Goal: Information Seeking & Learning: Learn about a topic

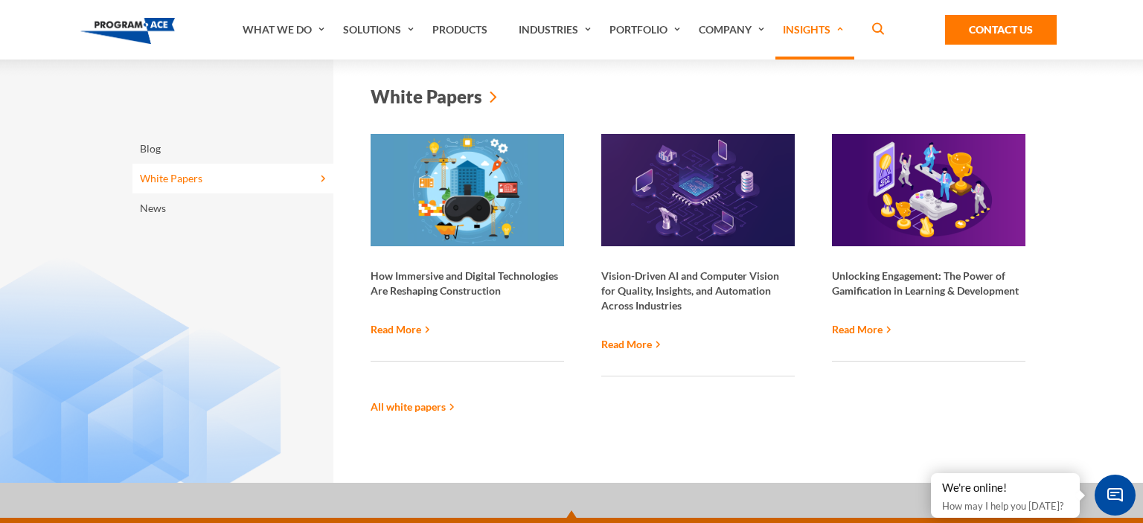
click at [164, 179] on link "White Papers" at bounding box center [232, 179] width 201 height 30
click at [161, 181] on link "White Papers" at bounding box center [232, 179] width 201 height 30
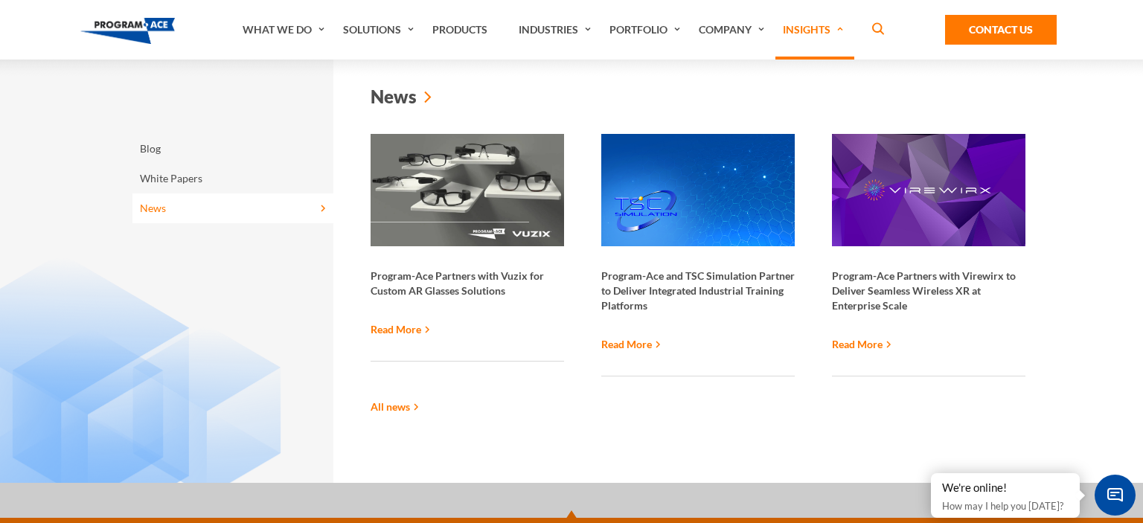
click at [161, 213] on link "News" at bounding box center [232, 208] width 201 height 30
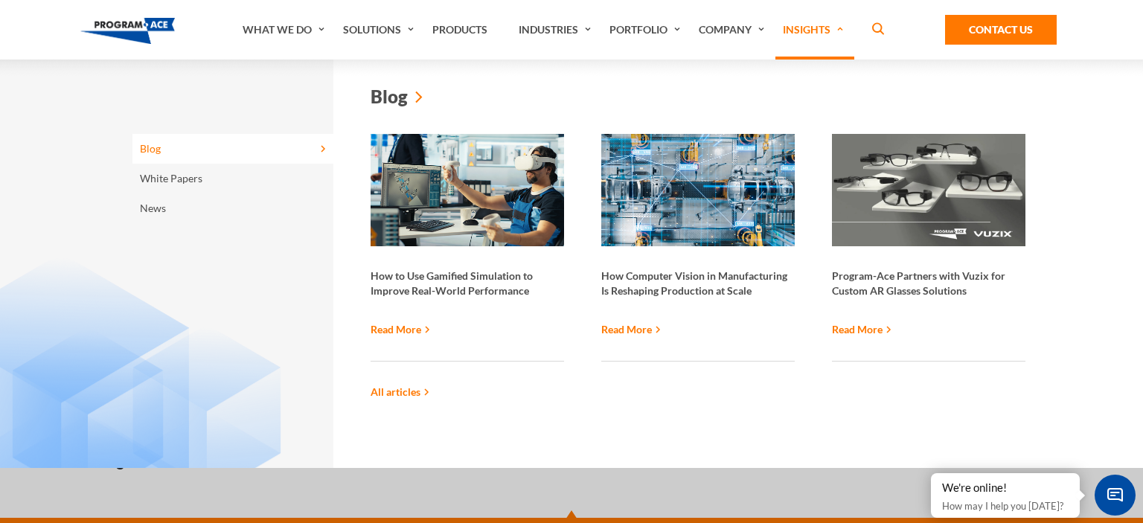
click at [161, 147] on link "Blog" at bounding box center [232, 149] width 201 height 30
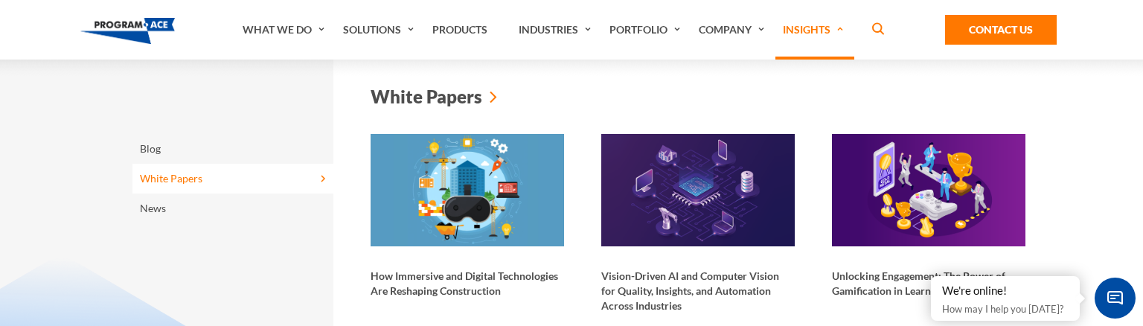
click at [180, 183] on link "White Papers" at bounding box center [232, 179] width 201 height 30
click at [164, 183] on link "White Papers" at bounding box center [232, 179] width 201 height 30
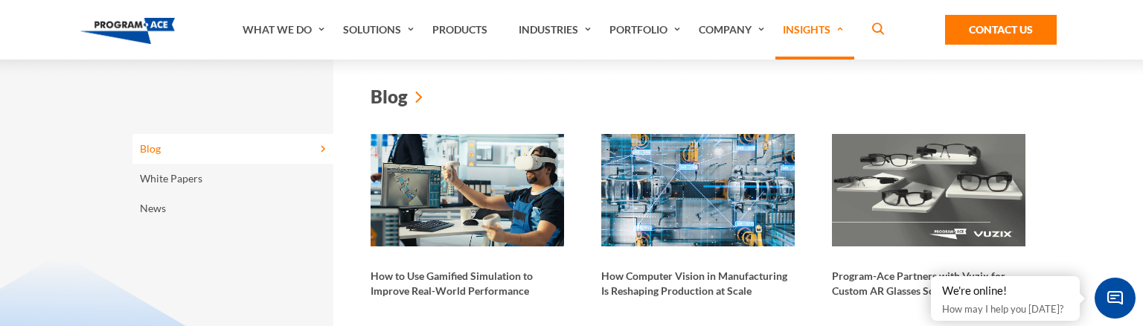
click at [152, 155] on link "Blog" at bounding box center [232, 149] width 201 height 30
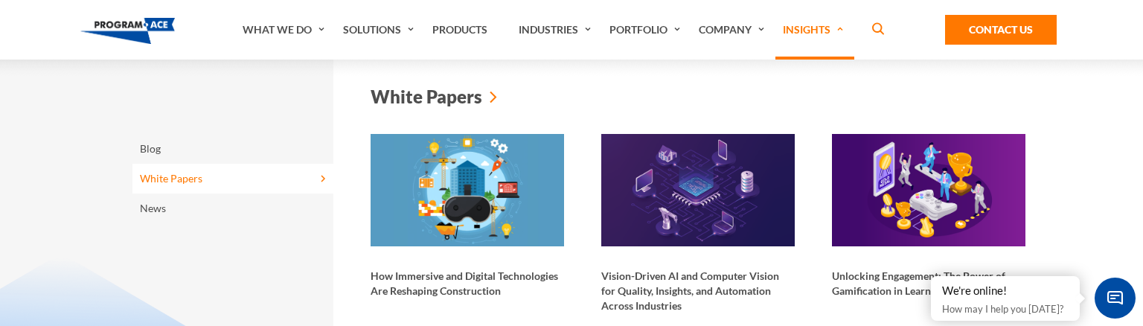
click at [165, 176] on link "White Papers" at bounding box center [232, 179] width 201 height 30
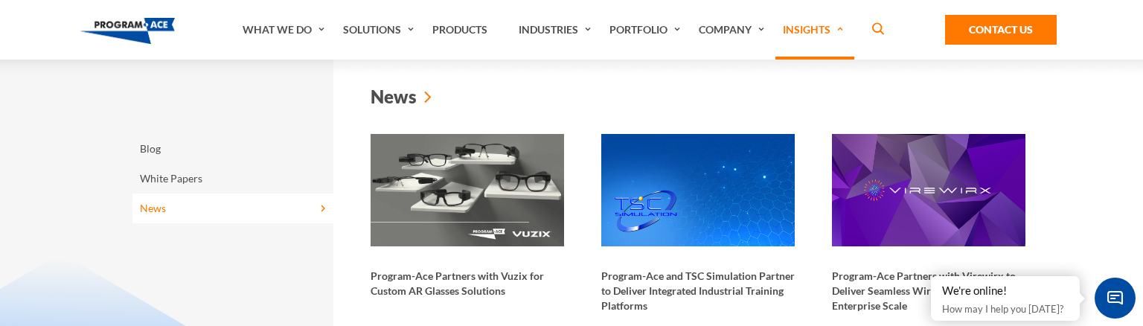
click at [156, 208] on link "News" at bounding box center [232, 208] width 201 height 30
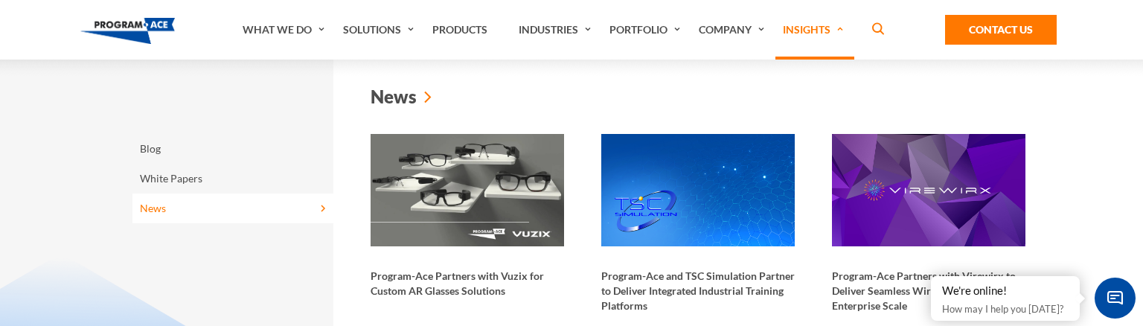
click at [156, 208] on link "News" at bounding box center [232, 208] width 201 height 30
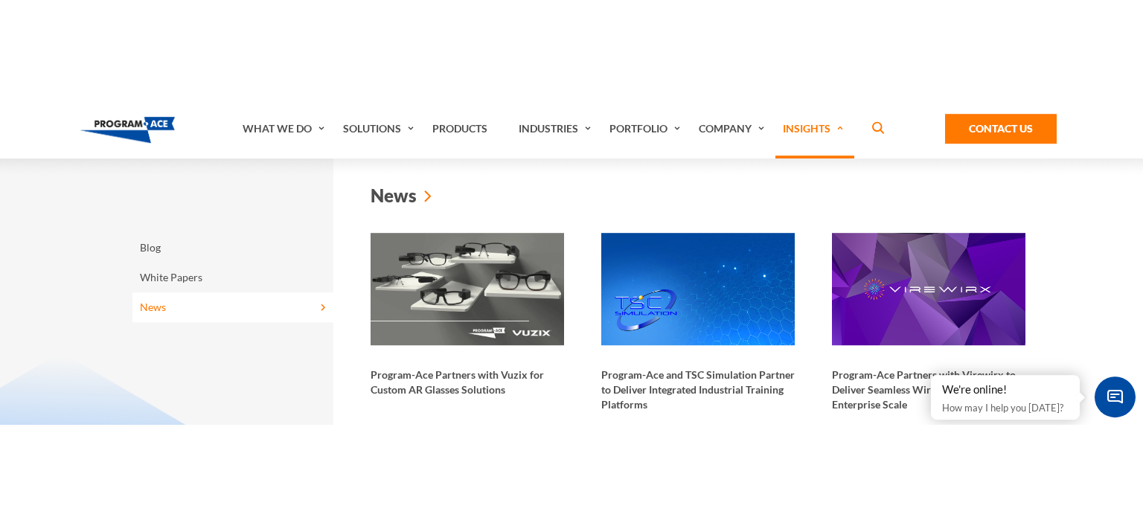
scroll to position [78, 0]
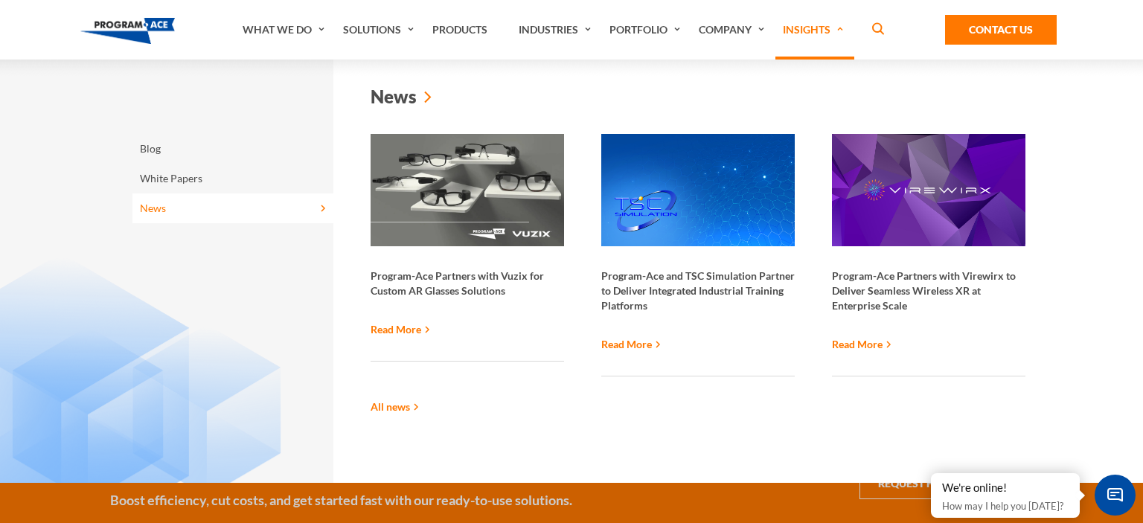
click at [649, 342] on link "Read More" at bounding box center [631, 344] width 60 height 16
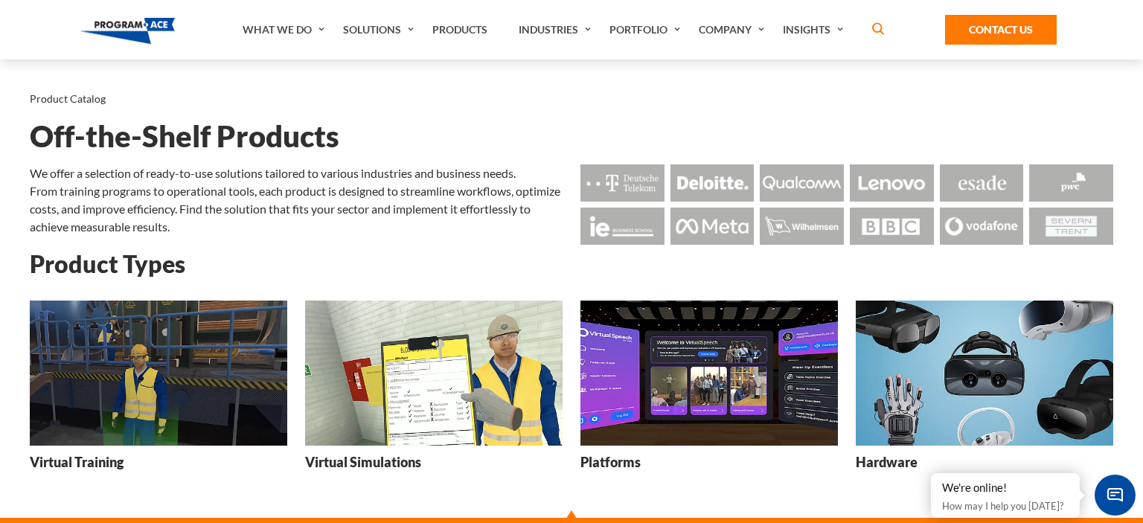
scroll to position [78, 0]
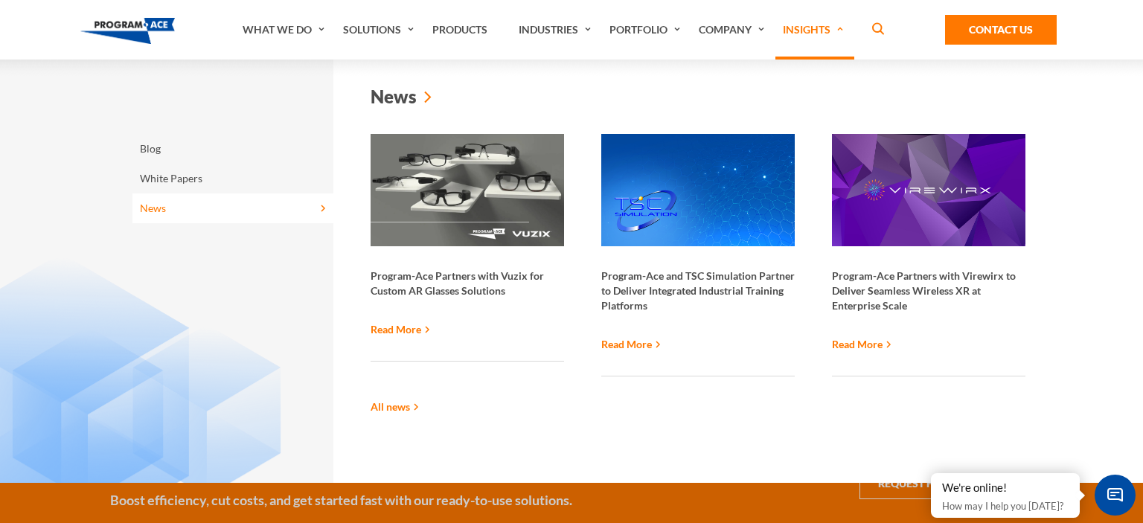
click at [404, 404] on link "All news" at bounding box center [395, 407] width 48 height 16
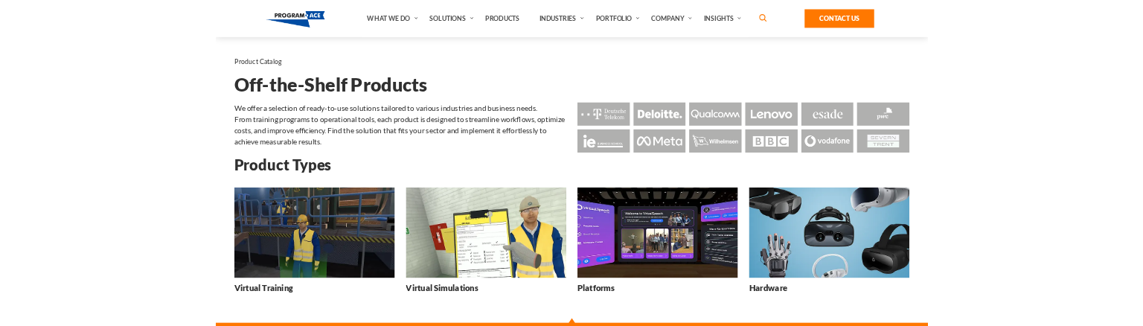
scroll to position [78, 0]
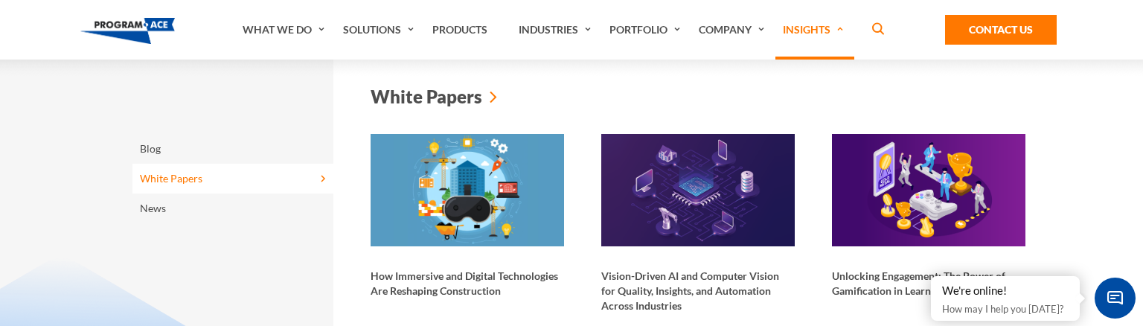
click at [165, 182] on link "White Papers" at bounding box center [232, 179] width 201 height 30
click at [156, 176] on link "White Papers" at bounding box center [232, 179] width 201 height 30
click at [156, 180] on link "White Papers" at bounding box center [232, 179] width 201 height 30
click at [156, 178] on link "White Papers" at bounding box center [232, 179] width 201 height 30
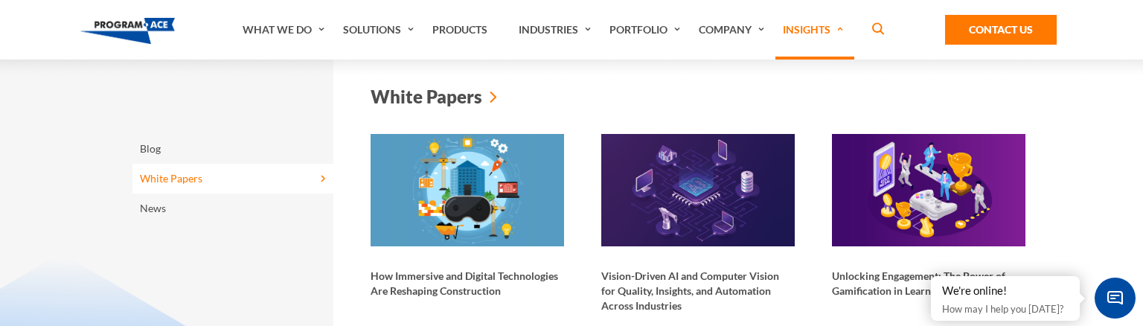
click at [156, 178] on link "White Papers" at bounding box center [232, 179] width 201 height 30
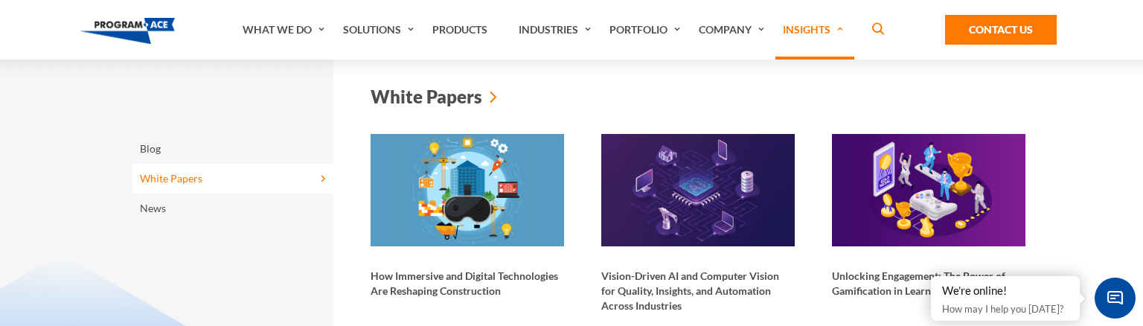
click at [192, 179] on link "White Papers" at bounding box center [232, 179] width 201 height 30
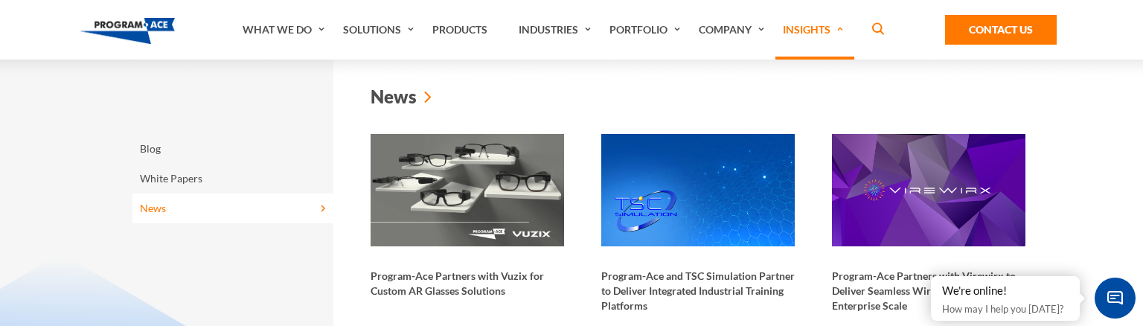
click at [166, 204] on link "News" at bounding box center [232, 208] width 201 height 30
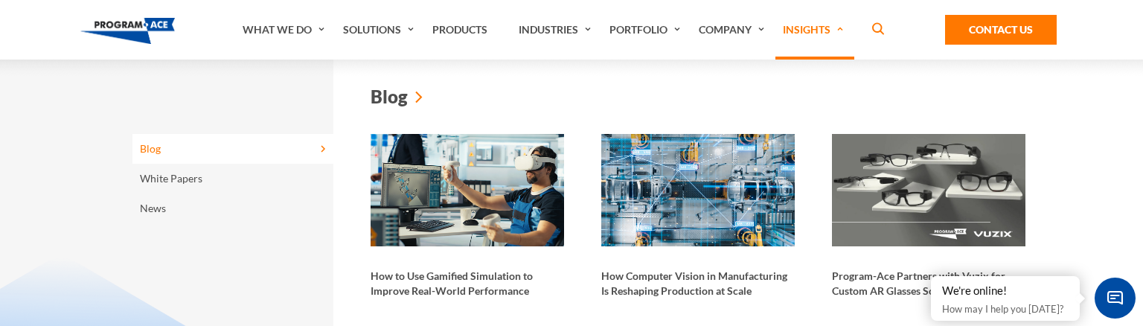
click at [159, 148] on link "Blog" at bounding box center [232, 149] width 201 height 30
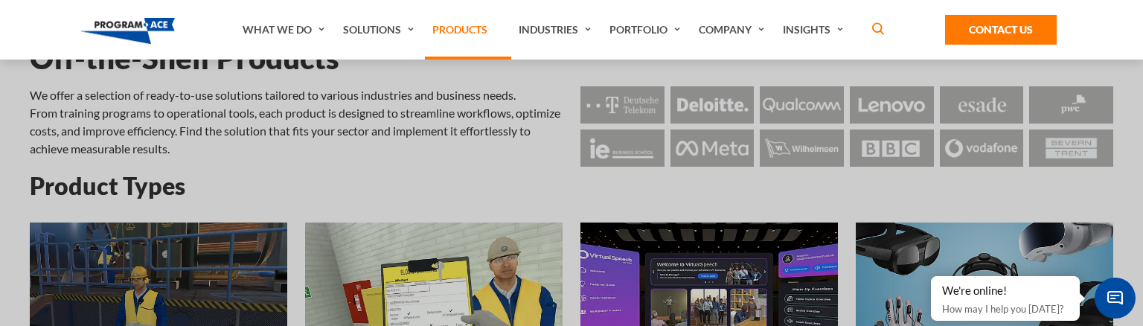
click at [458, 26] on link "Products" at bounding box center [468, 30] width 86 height 60
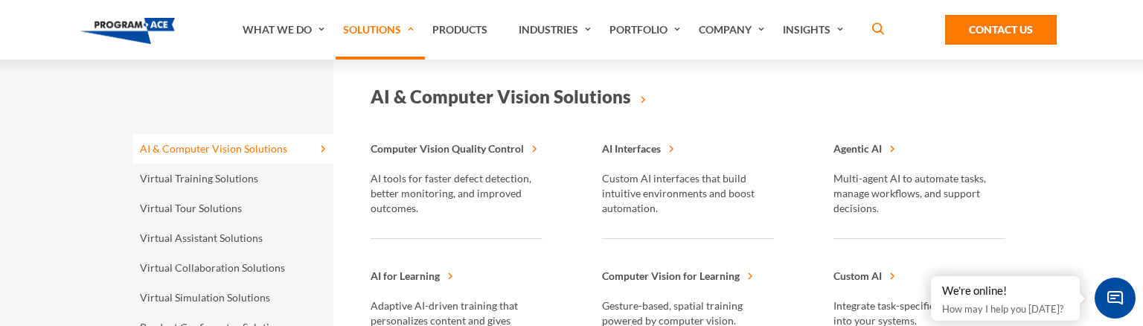
click at [381, 34] on link "Solutions" at bounding box center [380, 30] width 89 height 60
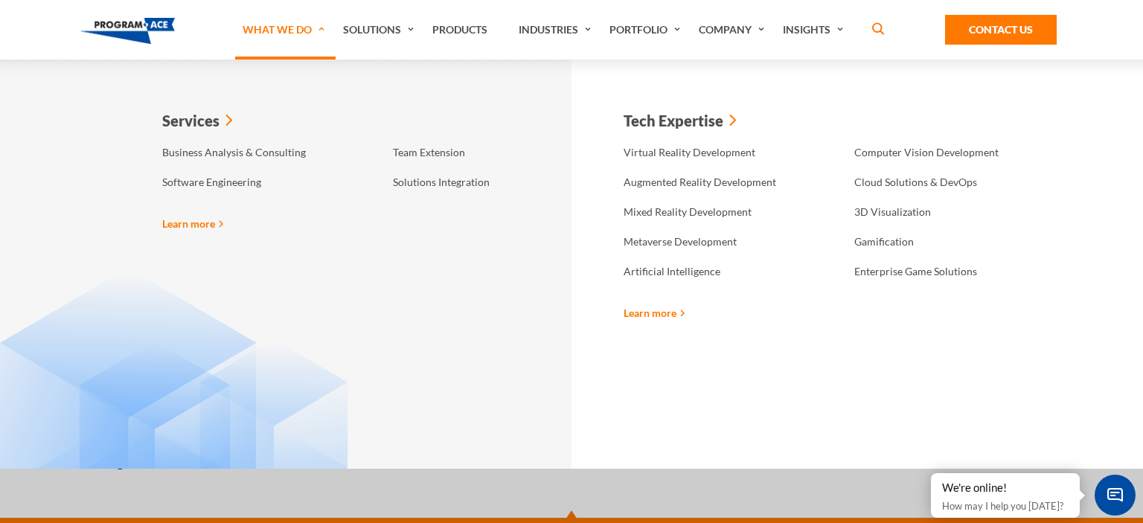
click at [269, 31] on link "What We Do" at bounding box center [285, 30] width 100 height 60
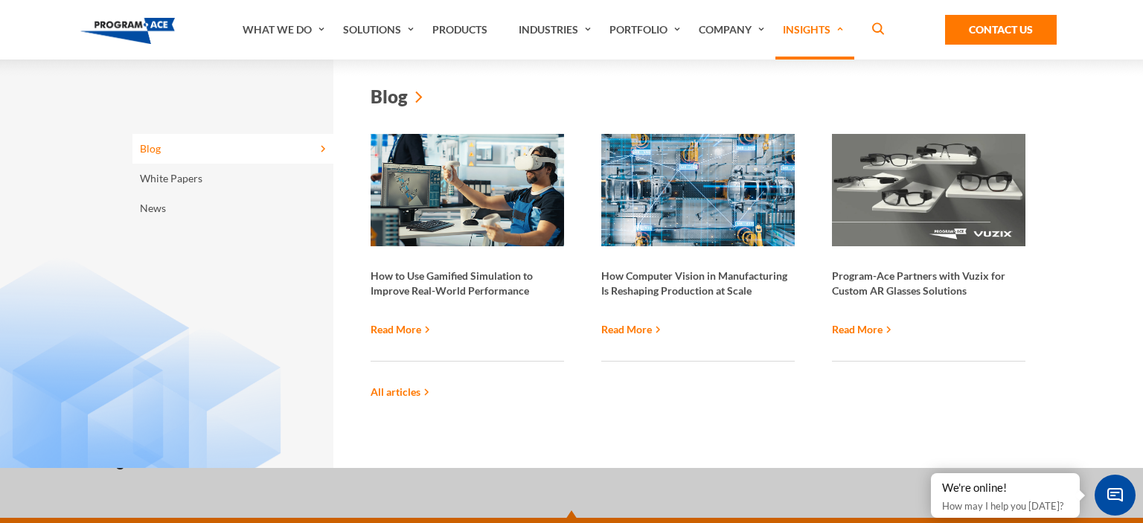
click at [803, 36] on link "Insights" at bounding box center [814, 30] width 79 height 60
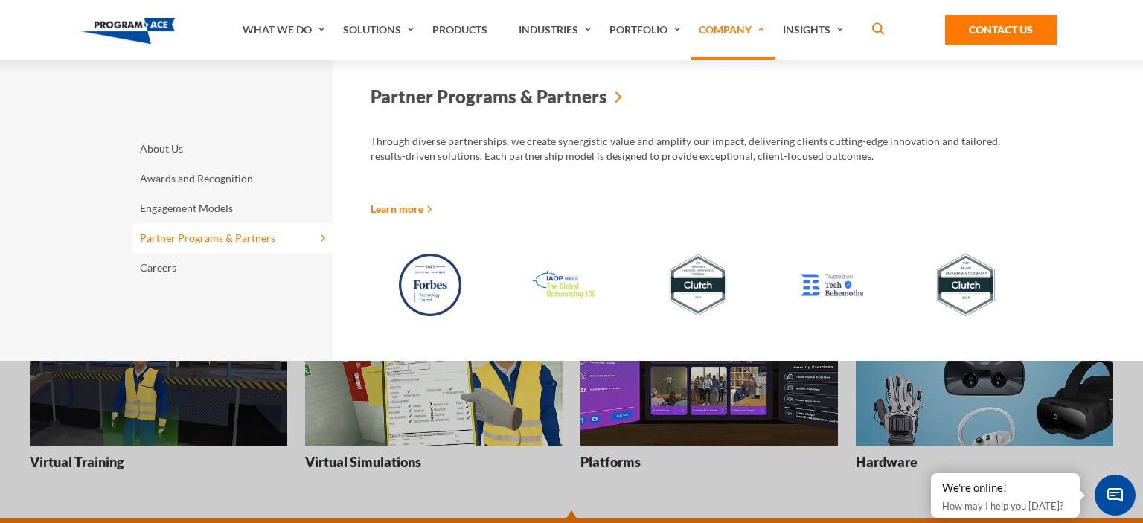
click at [189, 240] on link "Partner Programs & Partners" at bounding box center [232, 238] width 201 height 30
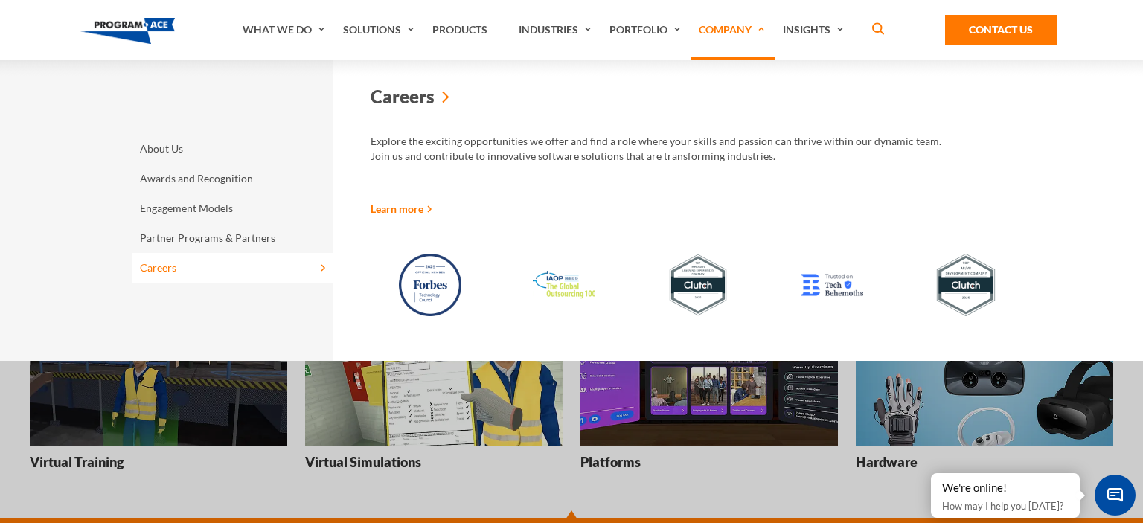
click at [167, 266] on link "Careers" at bounding box center [232, 268] width 201 height 30
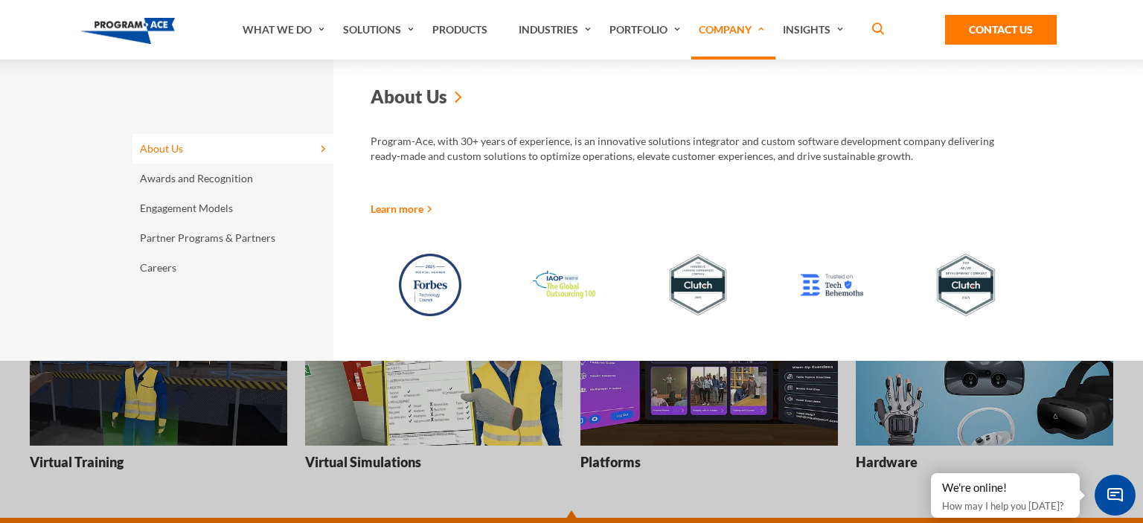
click at [172, 157] on link "About Us" at bounding box center [232, 149] width 201 height 30
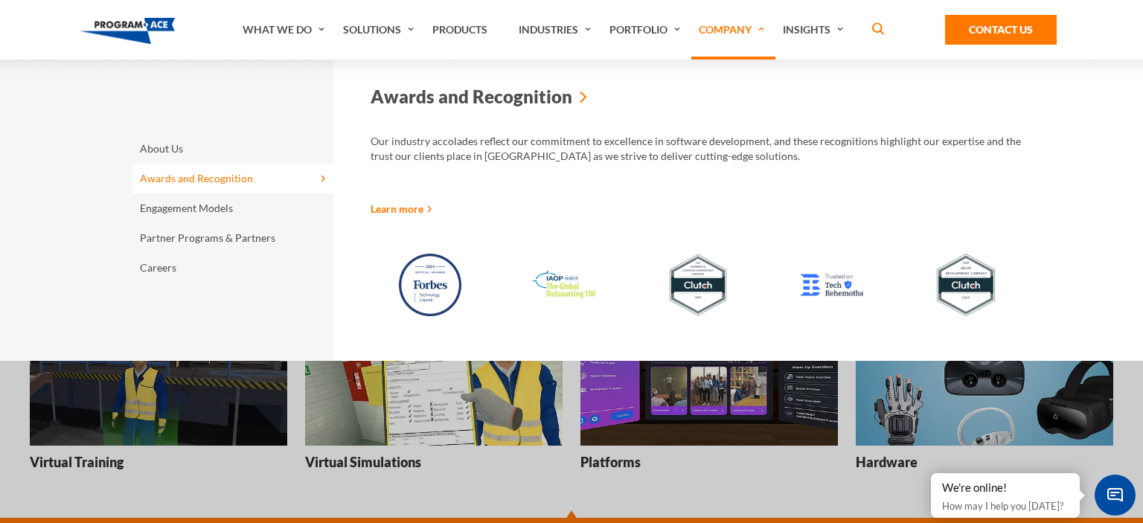
click at [173, 179] on link "Awards and Recognition" at bounding box center [232, 179] width 201 height 30
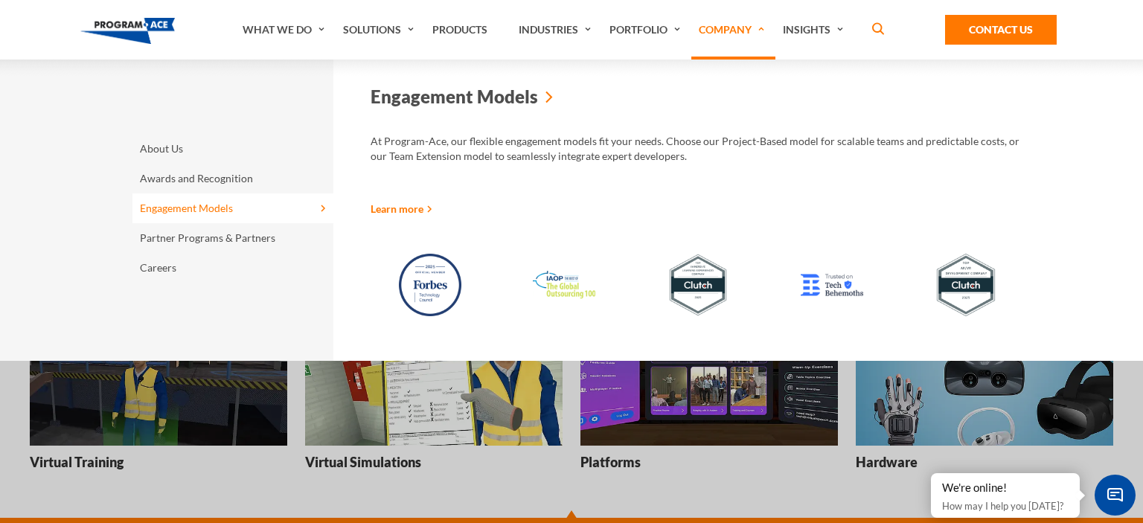
click at [176, 211] on link "Engagement Models" at bounding box center [232, 208] width 201 height 30
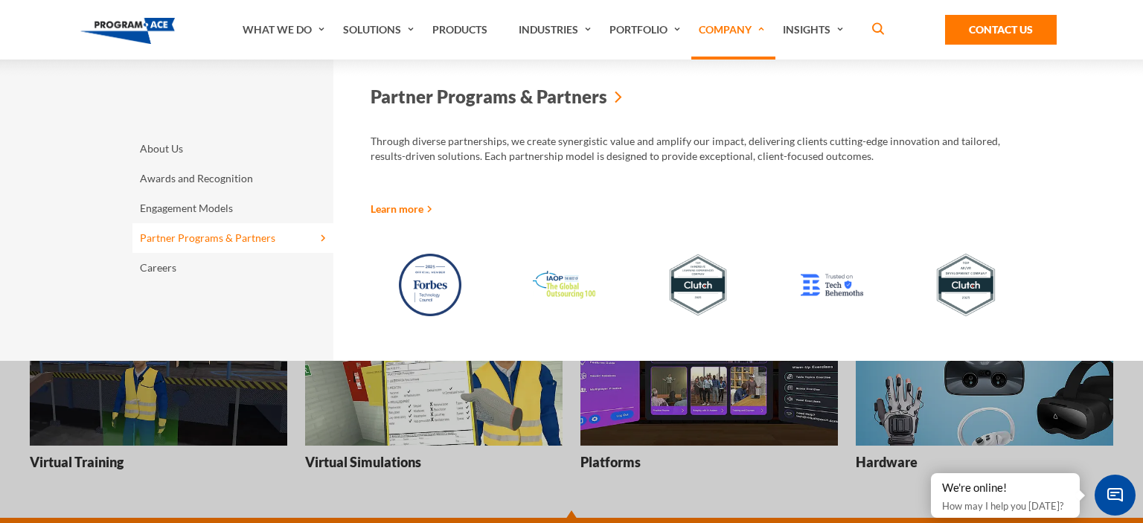
click at [176, 239] on link "Partner Programs & Partners" at bounding box center [232, 238] width 201 height 30
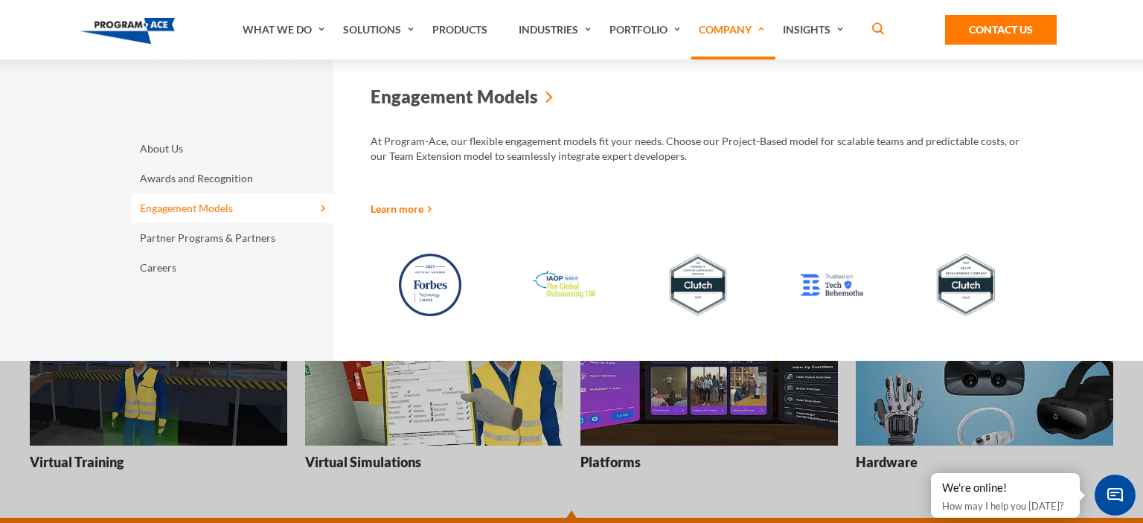
click at [176, 194] on link "Engagement Models" at bounding box center [232, 208] width 201 height 30
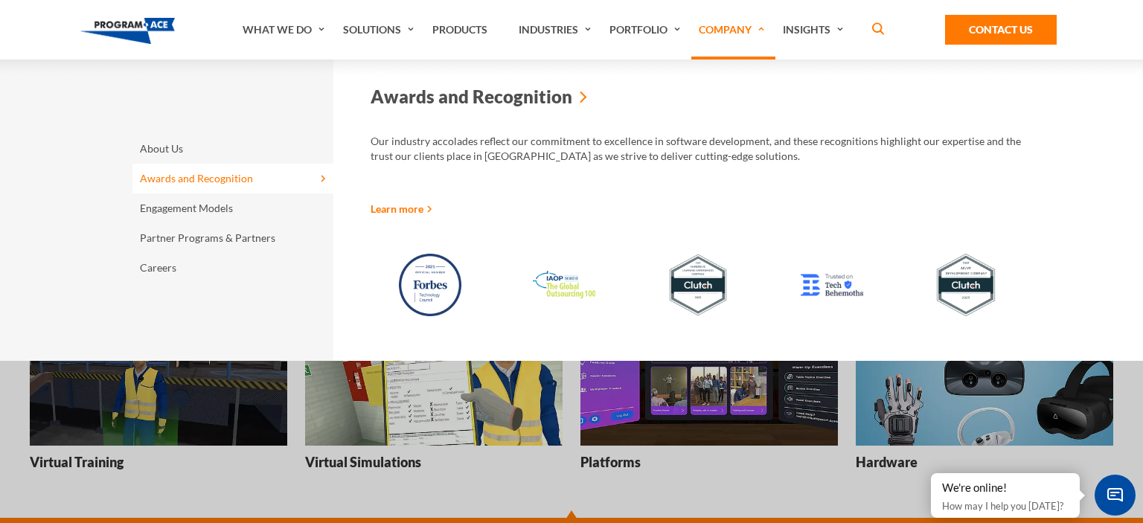
click at [180, 174] on link "Awards and Recognition" at bounding box center [232, 179] width 201 height 30
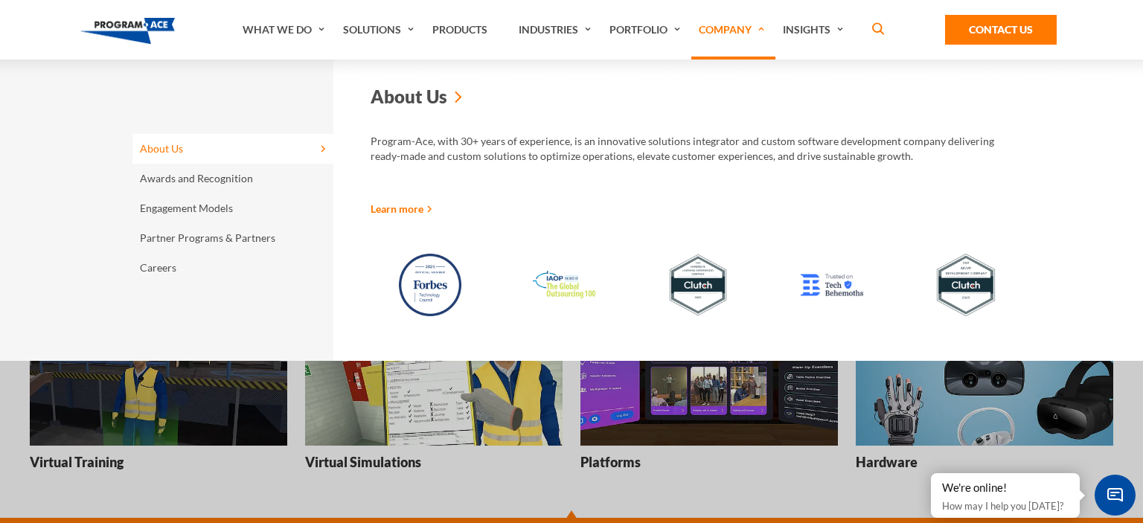
click at [180, 163] on link "About Us" at bounding box center [232, 149] width 201 height 30
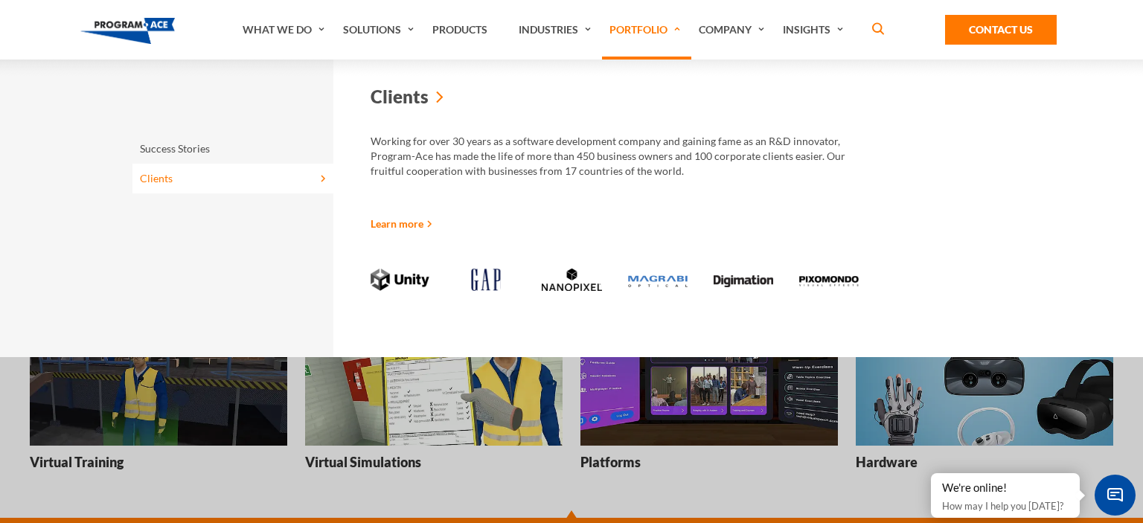
click at [394, 225] on link "Learn more" at bounding box center [402, 224] width 62 height 16
click at [409, 225] on link "Learn more" at bounding box center [402, 224] width 62 height 16
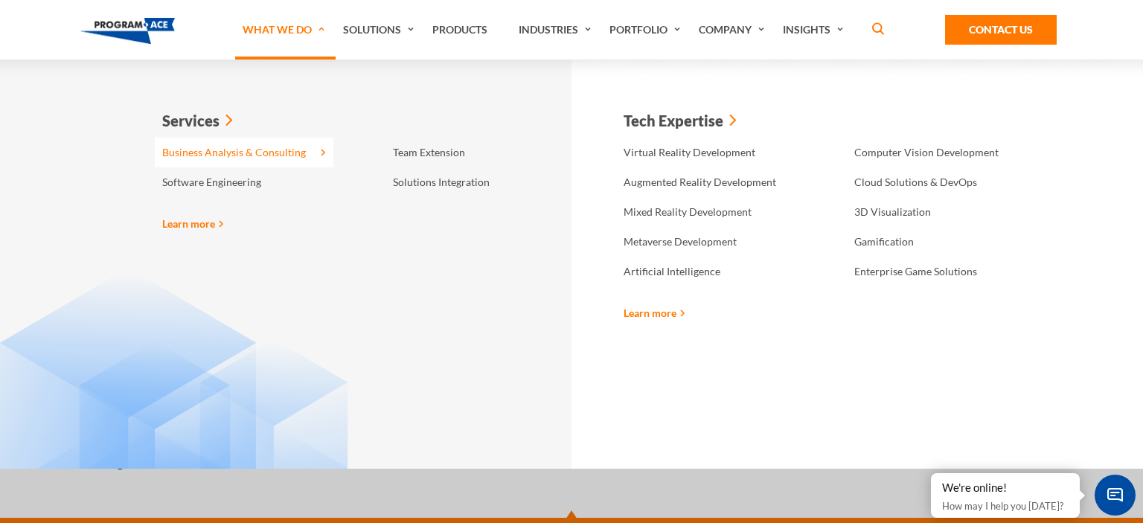
click at [207, 153] on link "Business Analysis & Consulting" at bounding box center [244, 153] width 179 height 30
click at [642, 153] on link "Virtual Reality Development" at bounding box center [705, 153] width 179 height 30
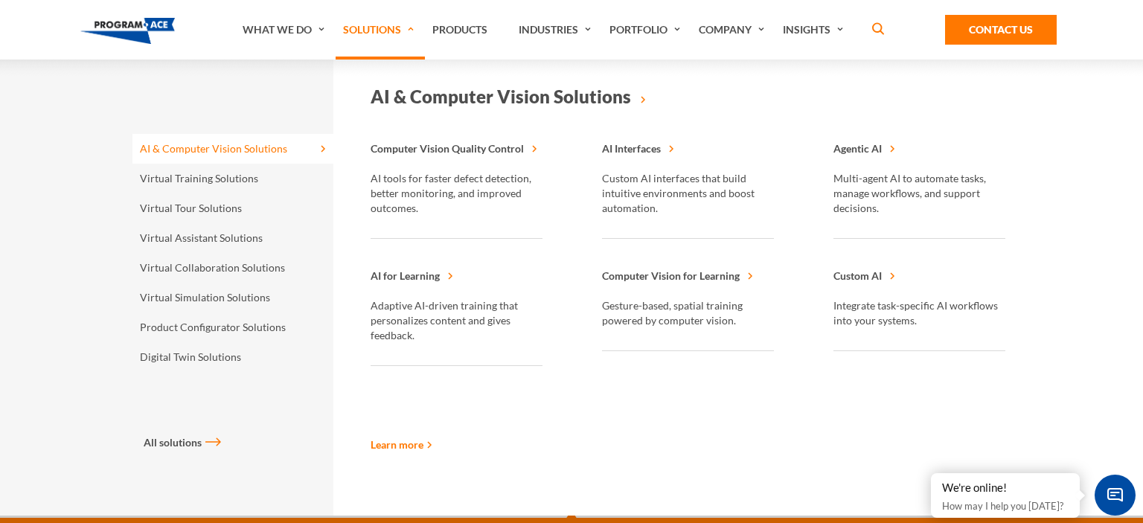
click at [260, 148] on link "AI & Computer Vision Solutions" at bounding box center [232, 149] width 201 height 30
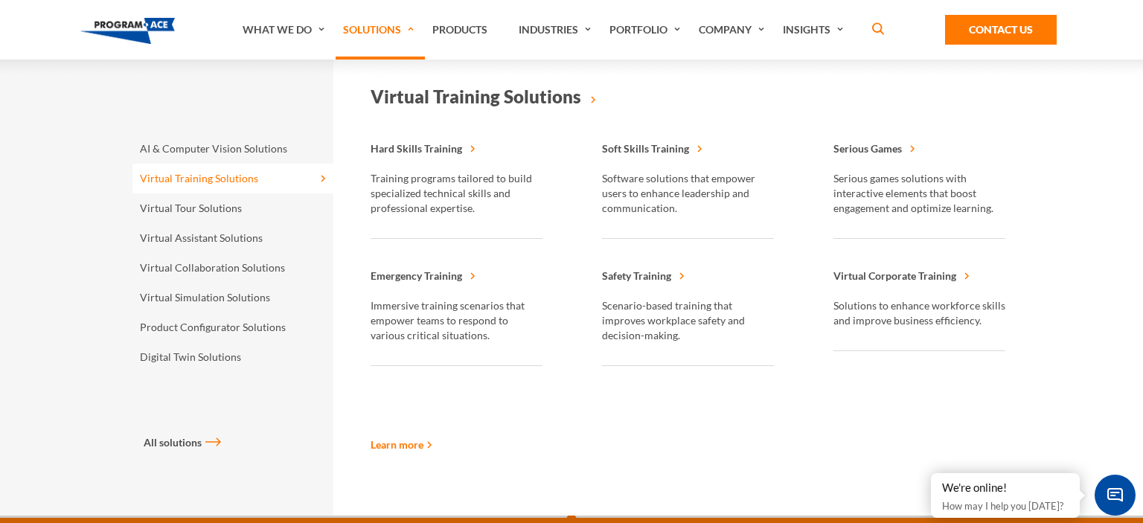
click at [230, 181] on link "Virtual Training Solutions" at bounding box center [232, 179] width 201 height 30
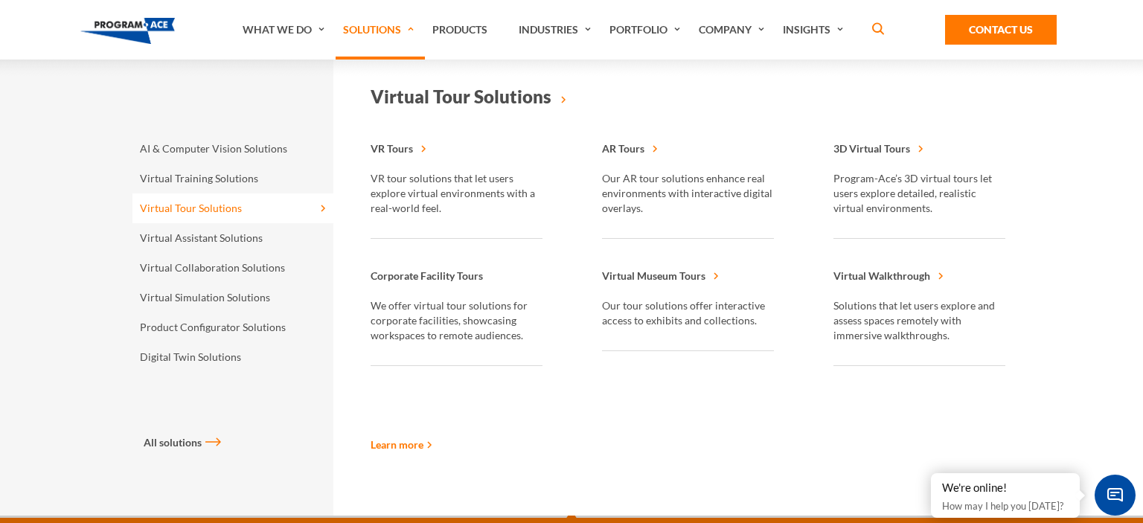
click at [206, 218] on link "Virtual Tour Solutions" at bounding box center [232, 208] width 201 height 30
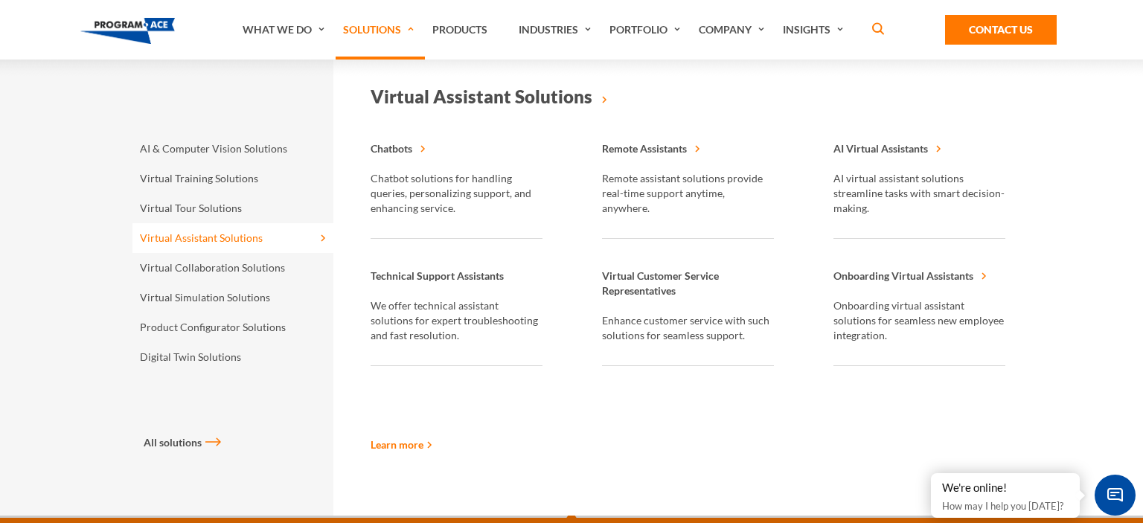
click at [209, 252] on link "Virtual Assistant Solutions" at bounding box center [232, 238] width 201 height 30
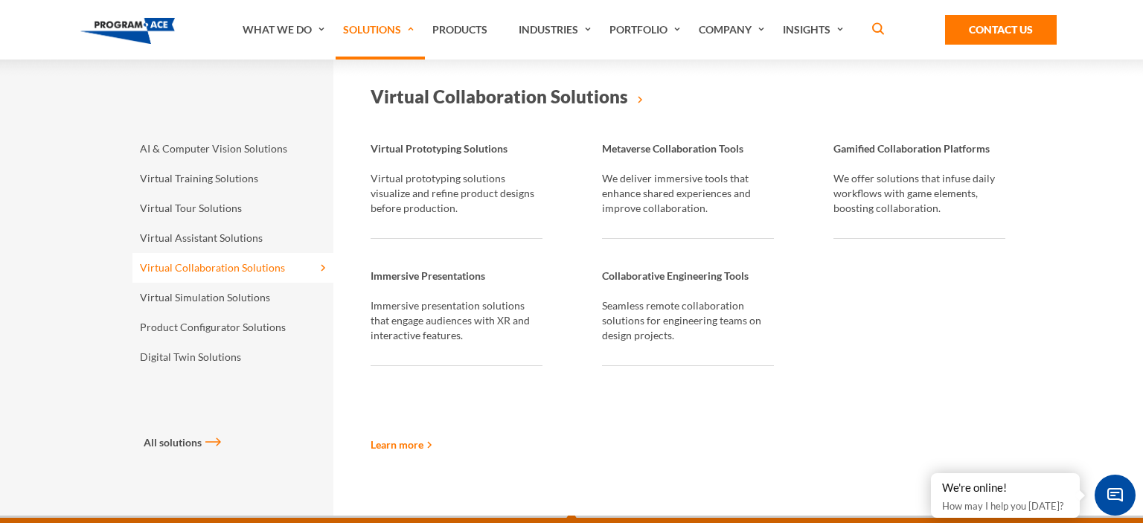
click at [213, 277] on link "Virtual Collaboration Solutions" at bounding box center [232, 268] width 201 height 30
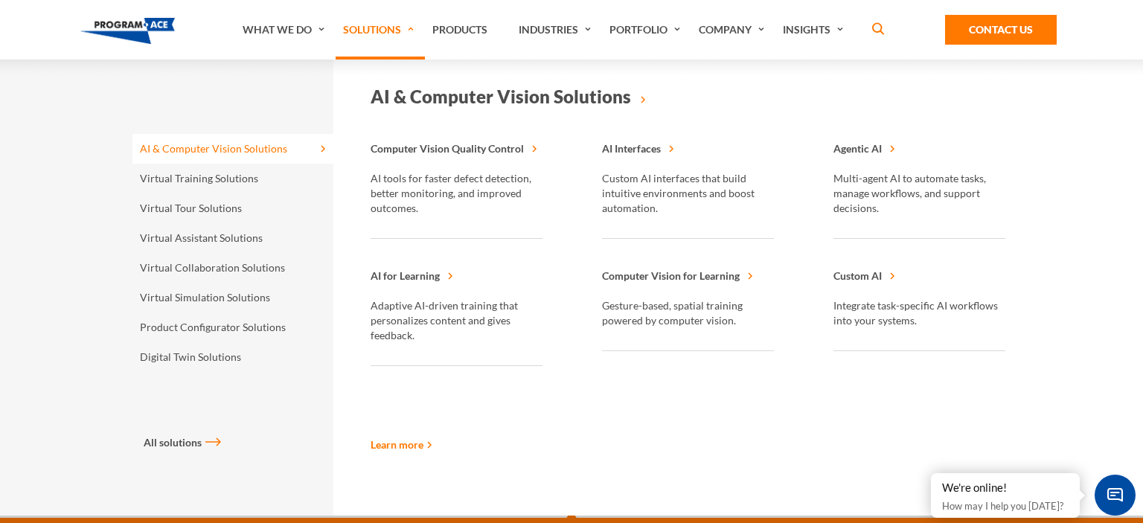
click at [228, 150] on link "AI & Computer Vision Solutions" at bounding box center [232, 149] width 201 height 30
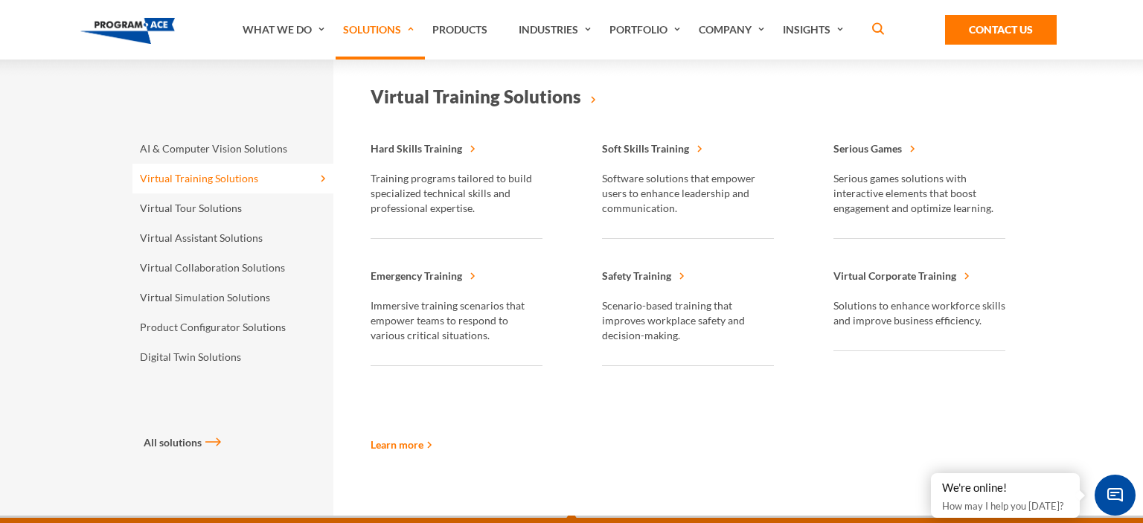
click at [227, 188] on link "Virtual Training Solutions" at bounding box center [232, 179] width 201 height 30
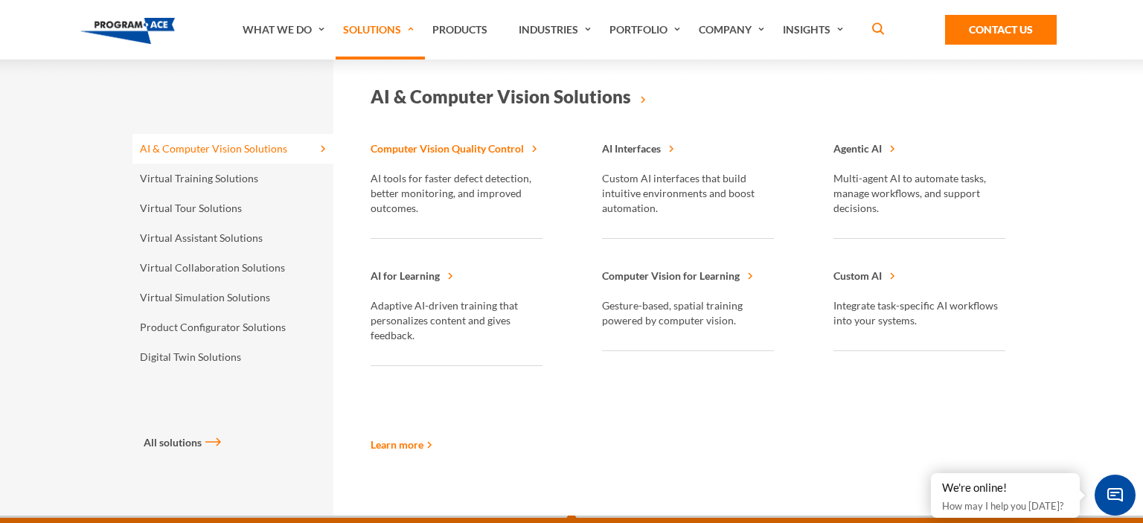
click at [447, 144] on span "Computer Vision Quality Control" at bounding box center [447, 148] width 153 height 13
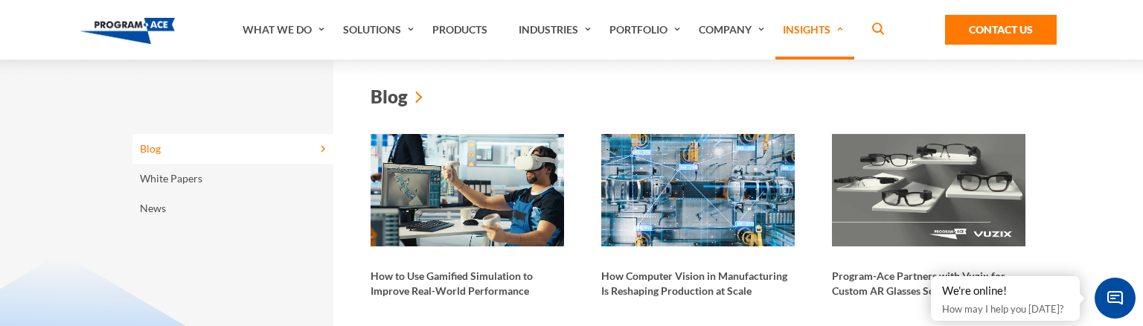
click at [166, 153] on link "Blog" at bounding box center [232, 149] width 201 height 30
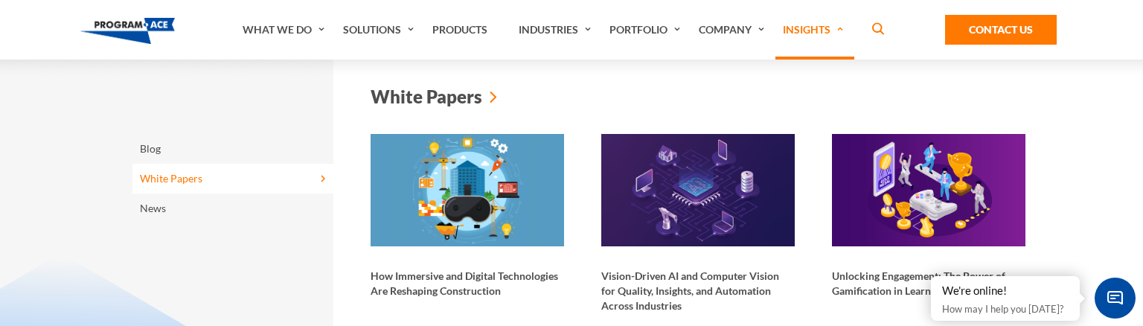
click at [167, 180] on link "White Papers" at bounding box center [232, 179] width 201 height 30
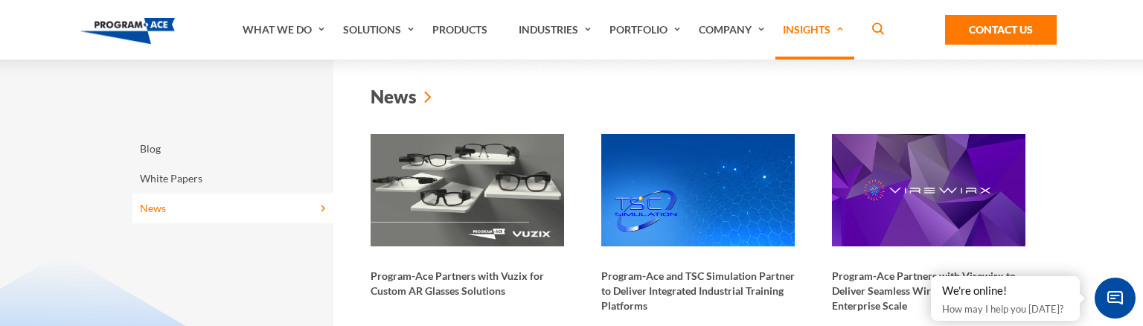
click at [164, 209] on link "News" at bounding box center [232, 208] width 201 height 30
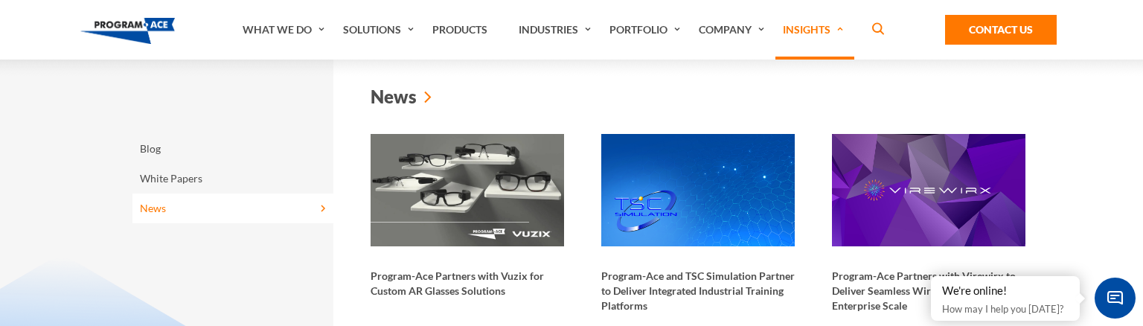
click at [164, 209] on link "News" at bounding box center [232, 208] width 201 height 30
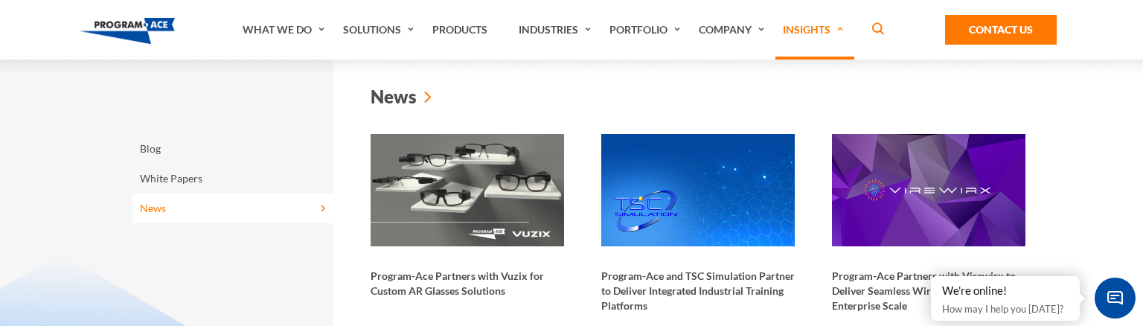
click at [164, 209] on link "News" at bounding box center [232, 208] width 201 height 30
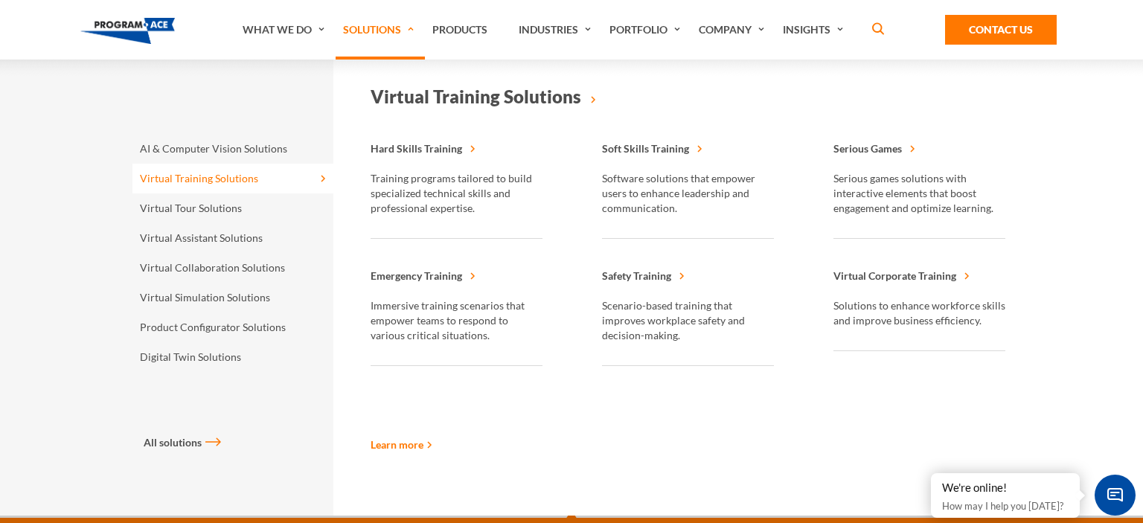
click at [222, 170] on link "Virtual Training Solutions" at bounding box center [232, 179] width 201 height 30
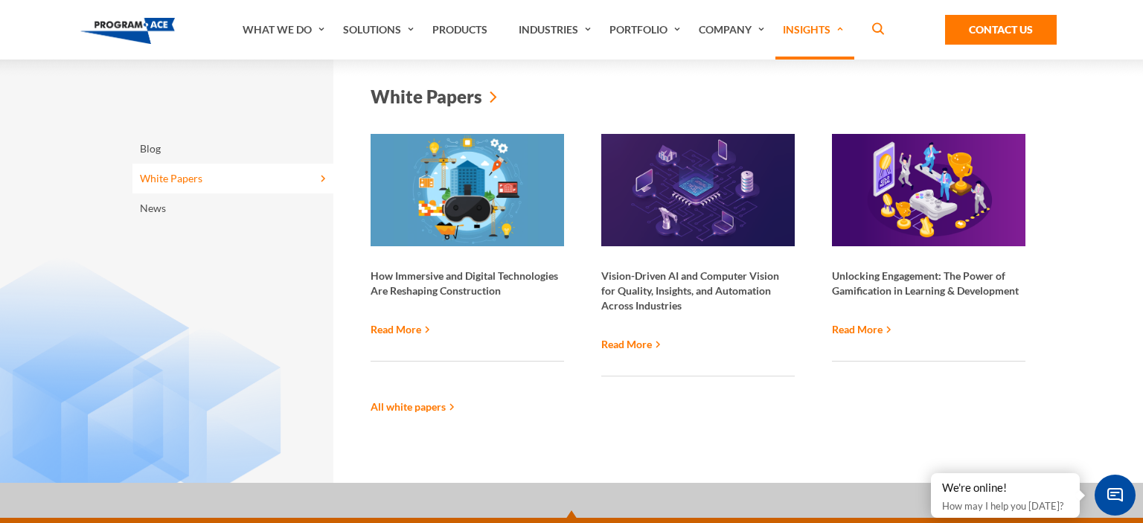
click at [177, 176] on link "White Papers" at bounding box center [232, 179] width 201 height 30
click at [181, 177] on link "White Papers" at bounding box center [232, 179] width 201 height 30
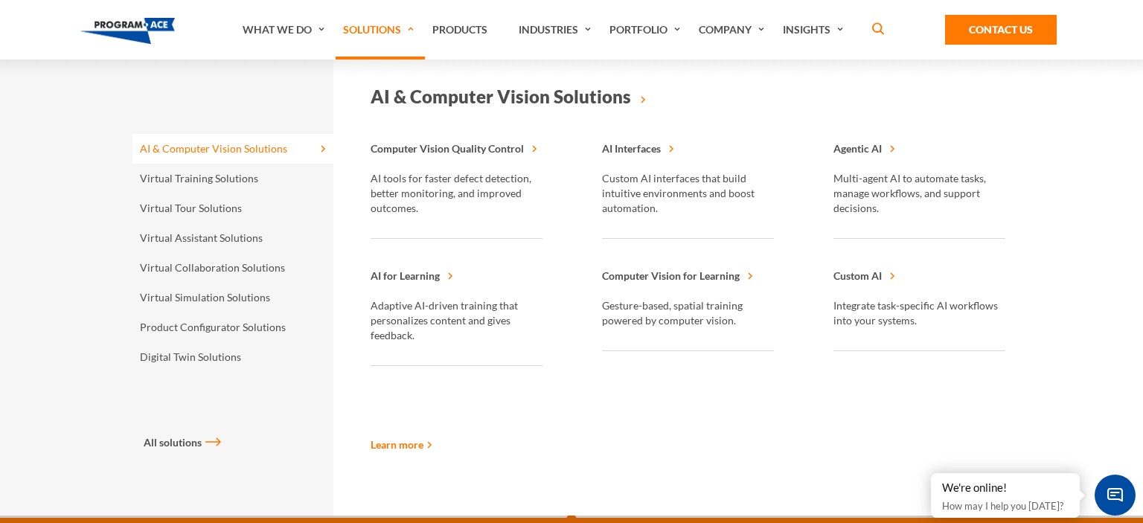
click at [362, 36] on link "Solutions" at bounding box center [380, 30] width 89 height 60
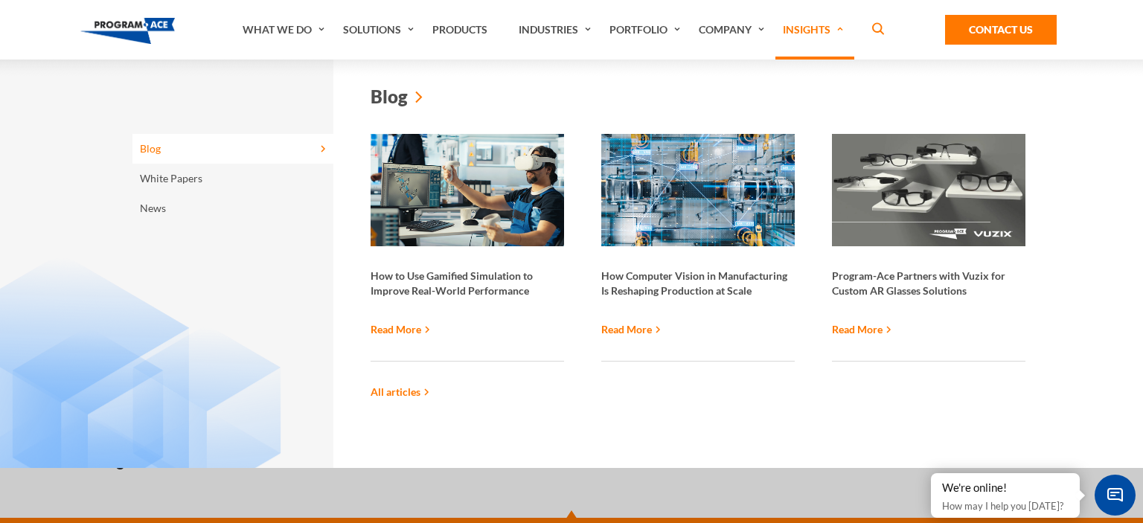
click at [798, 36] on link "Insights" at bounding box center [814, 30] width 79 height 60
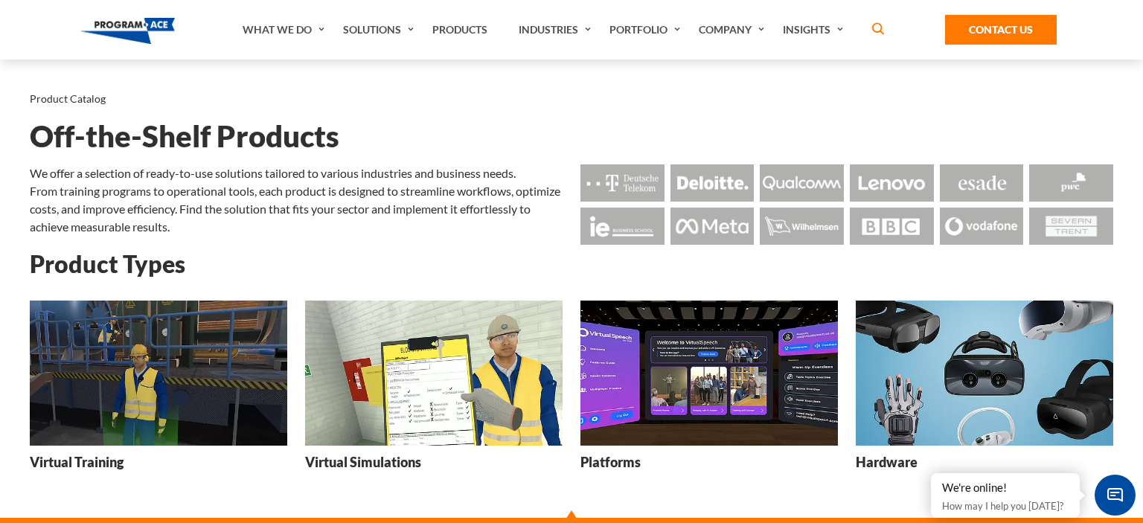
scroll to position [157, 0]
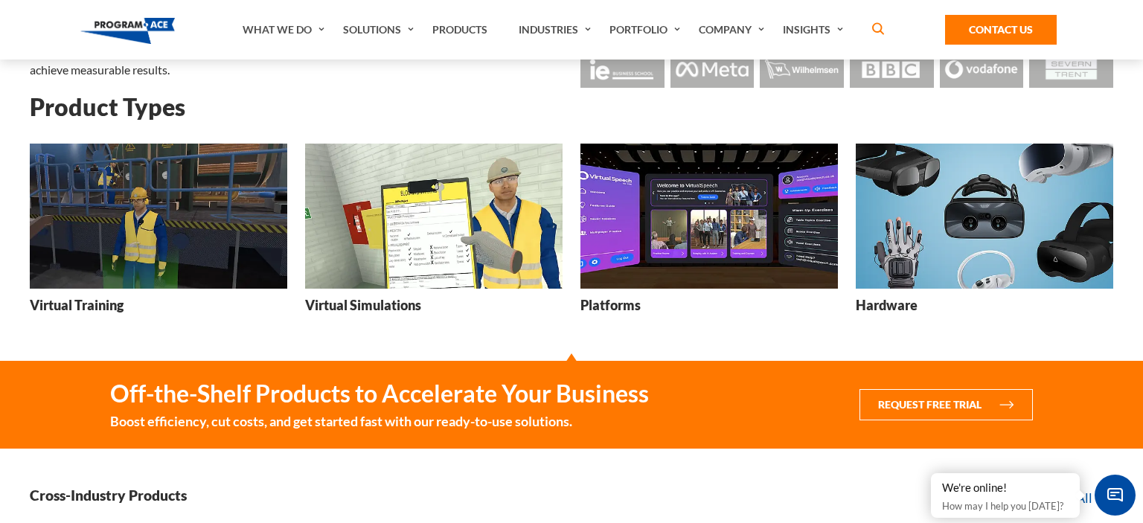
click at [82, 305] on h3 "Virtual Training" at bounding box center [77, 305] width 94 height 19
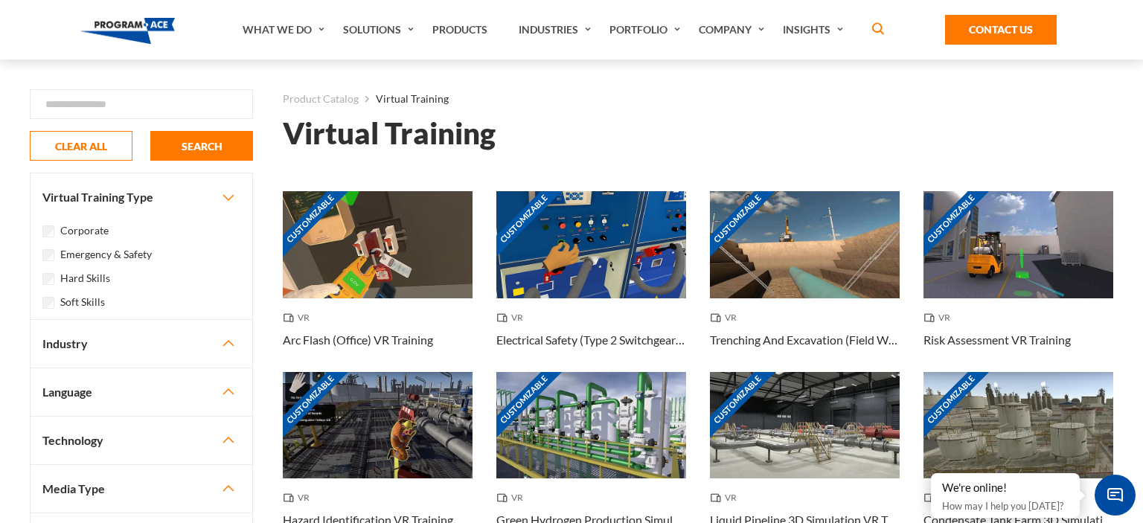
click at [90, 349] on button "Industry" at bounding box center [142, 344] width 222 height 48
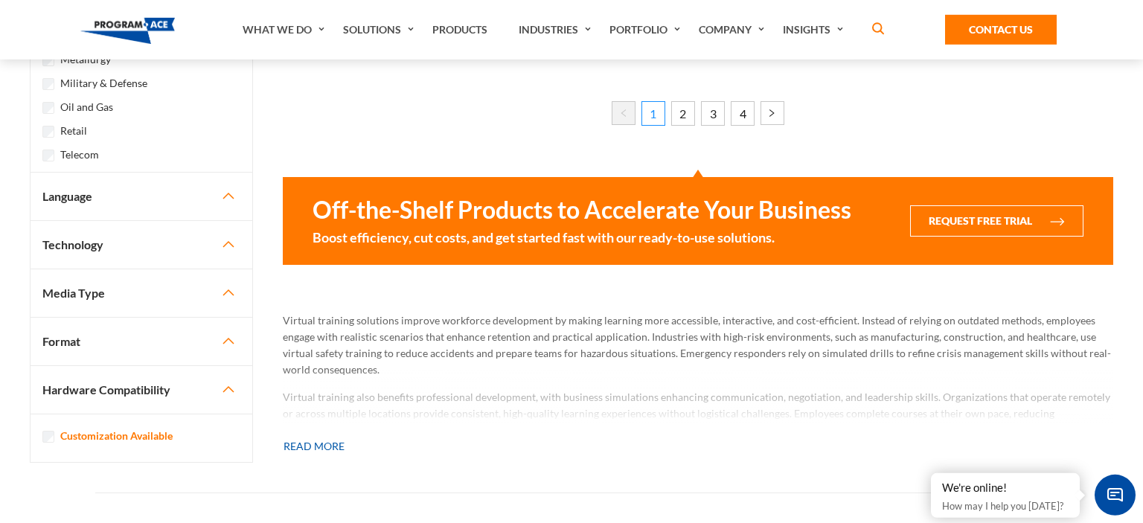
scroll to position [1021, 0]
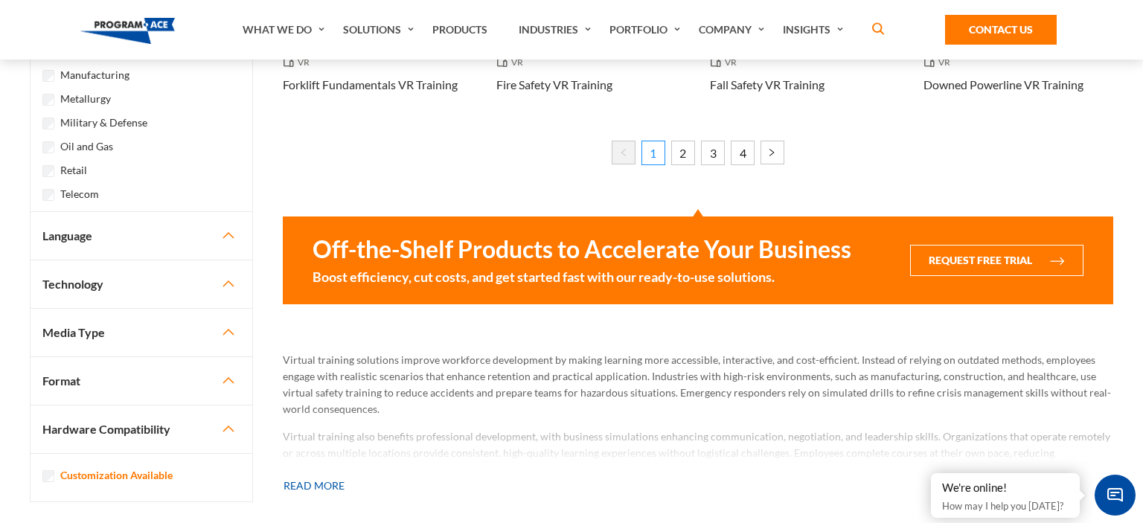
click at [22, 217] on div "CLOSE Search CLEAR ALL SEARCH FILTER Virtual Training Type Corporate" at bounding box center [141, 85] width 253 height 894
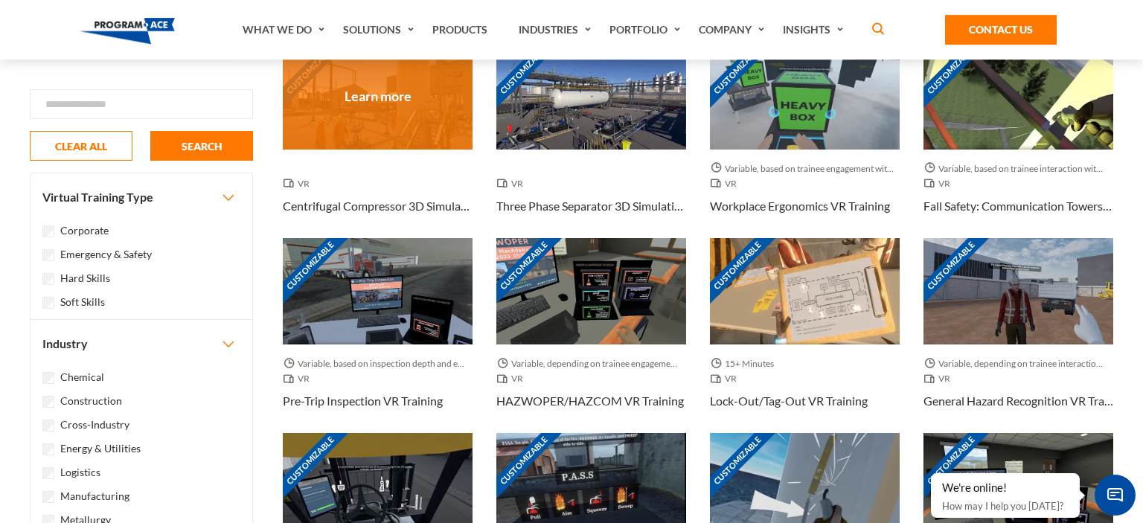
scroll to position [471, 0]
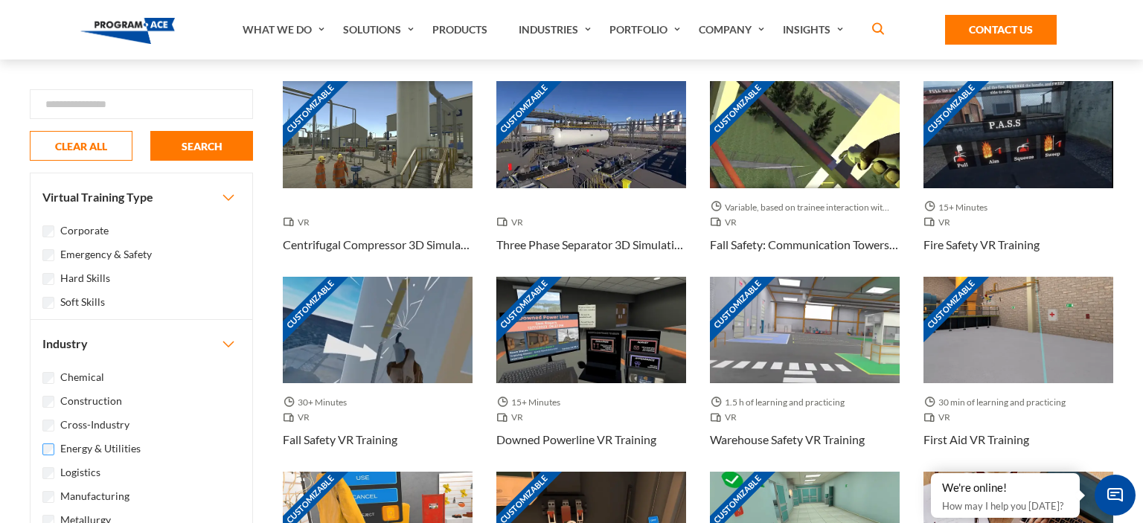
scroll to position [235, 0]
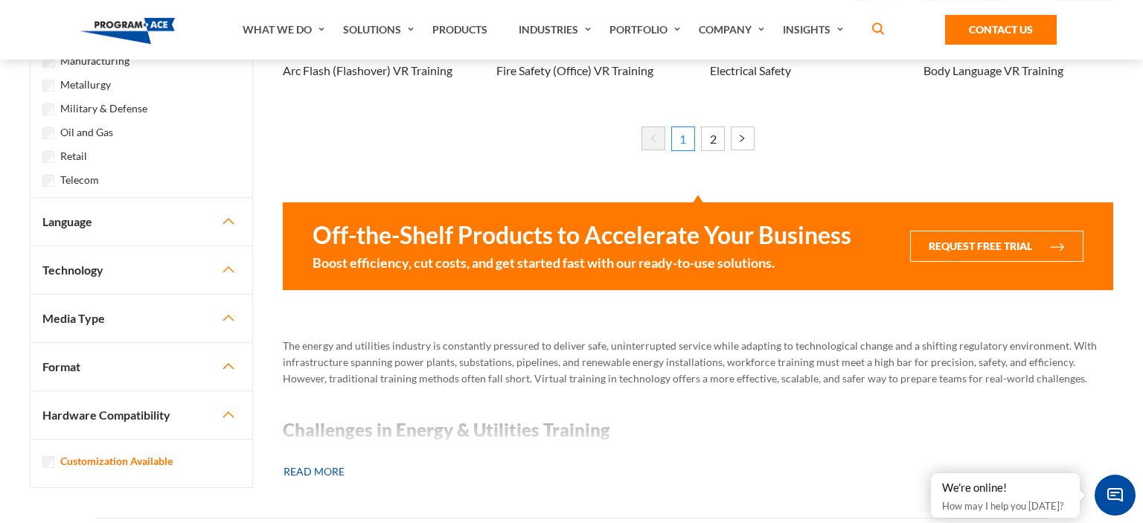
scroll to position [1257, 0]
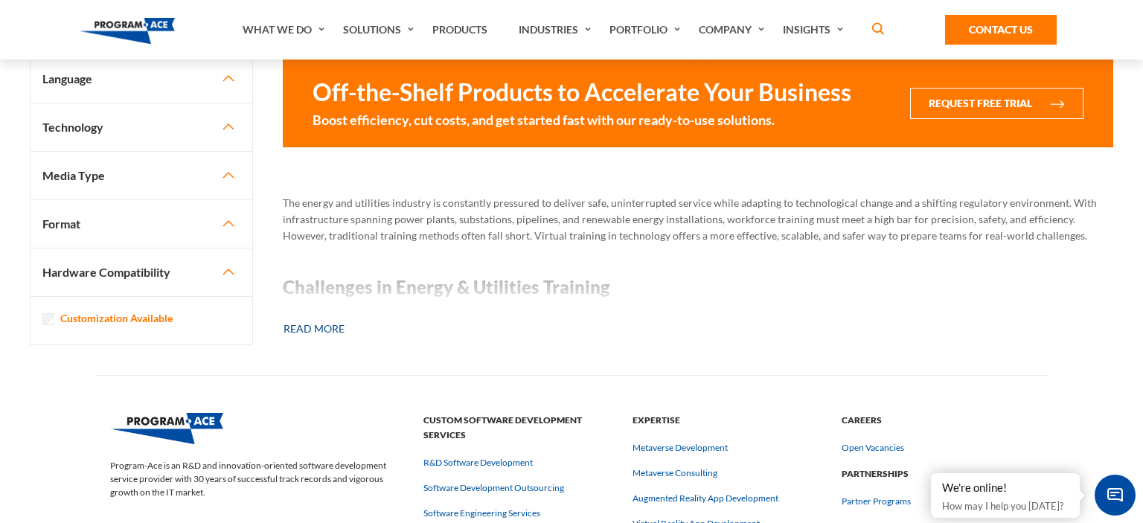
click at [322, 326] on button "Read more" at bounding box center [314, 329] width 63 height 33
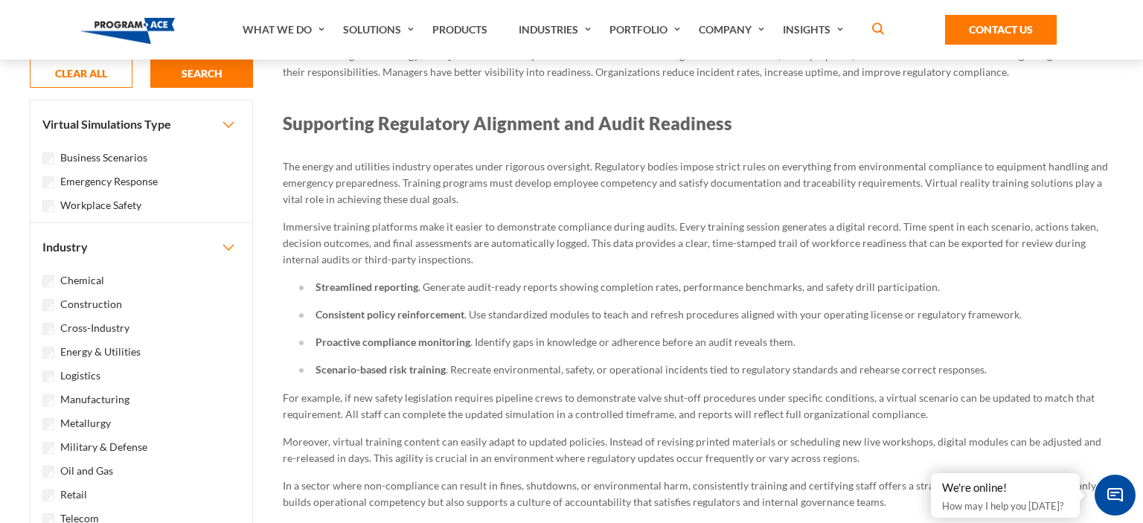
scroll to position [4322, 0]
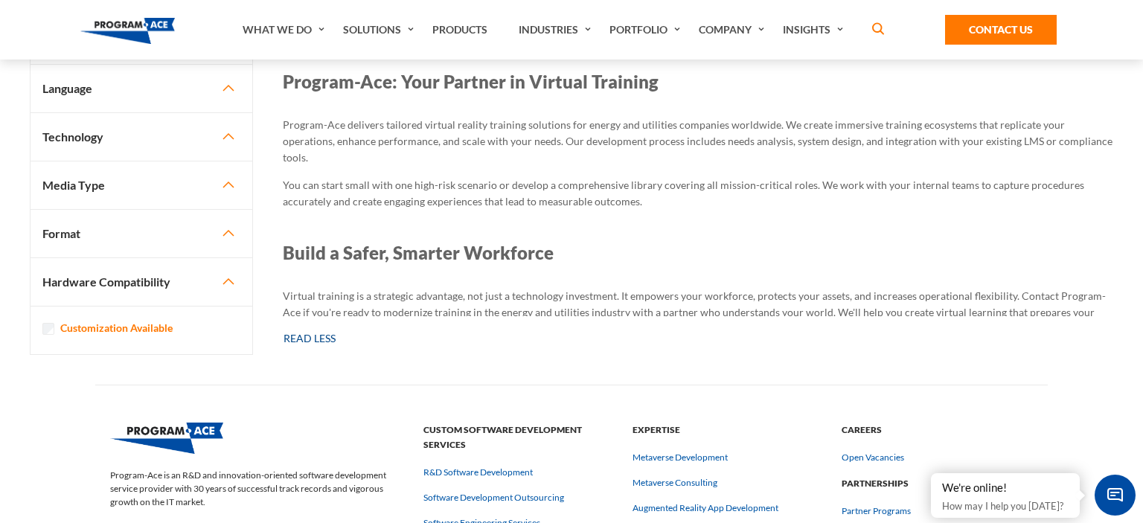
click at [320, 338] on button "Read Less" at bounding box center [310, 338] width 54 height 33
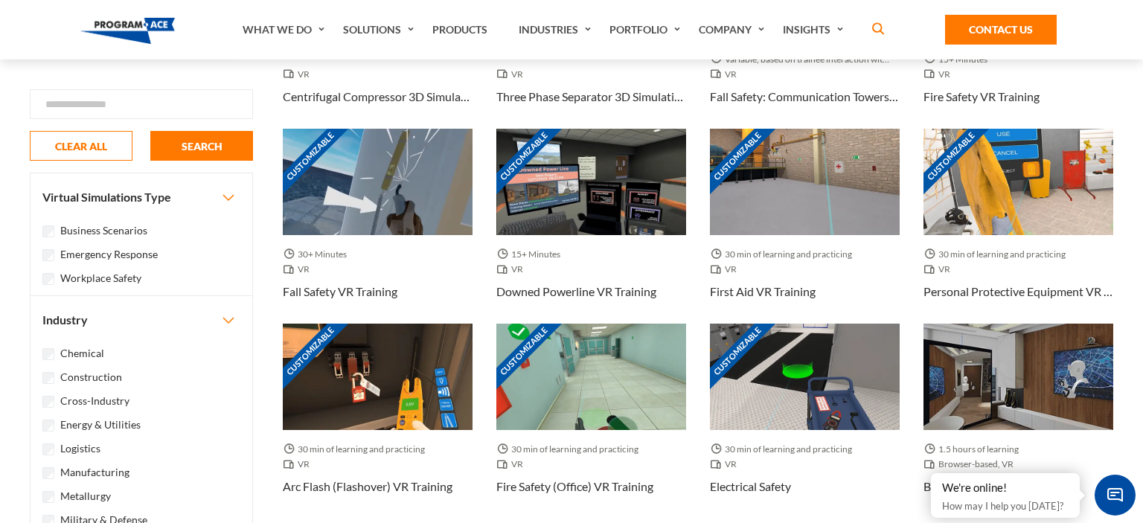
scroll to position [693, 0]
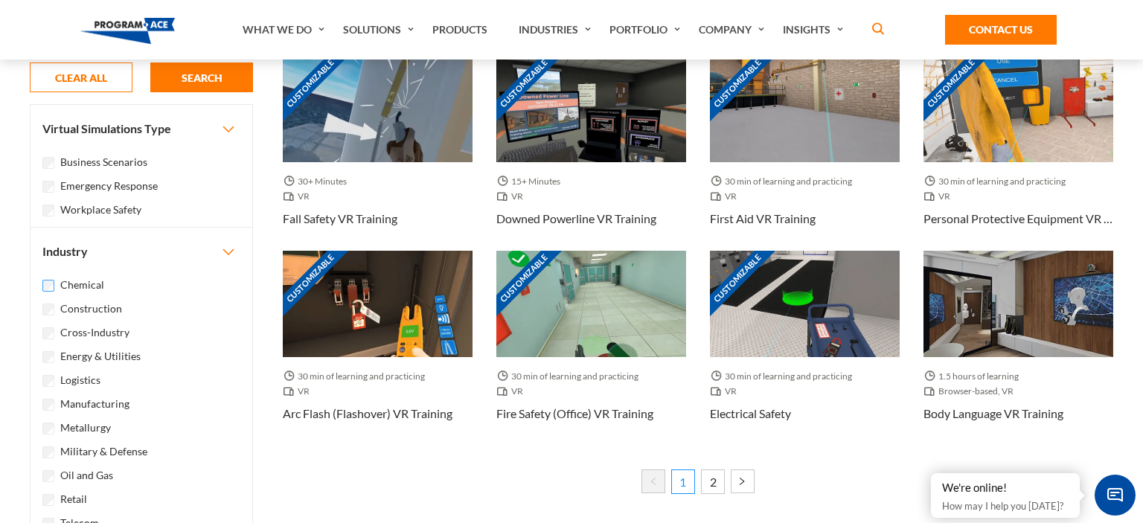
scroll to position [614, 0]
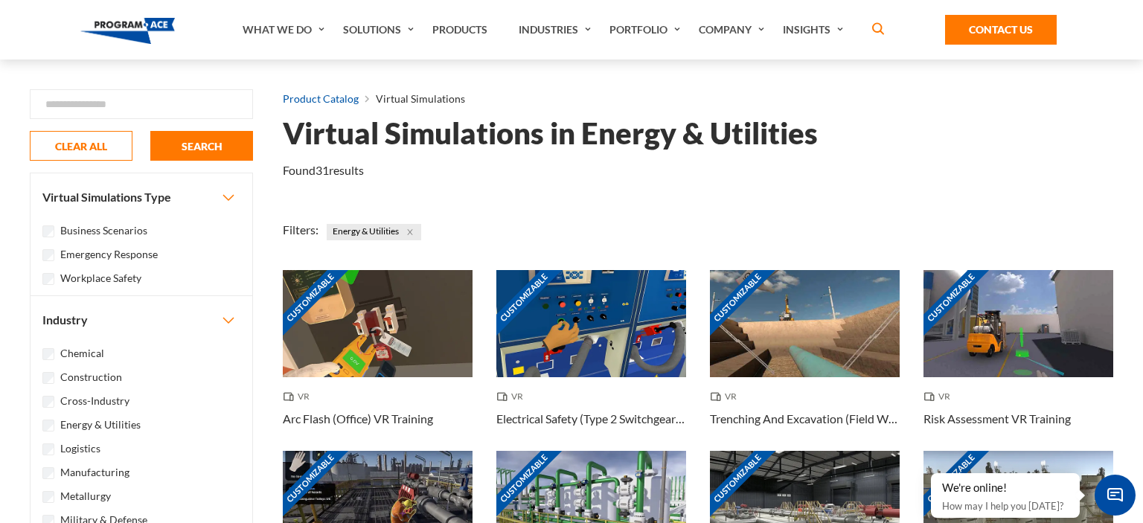
click at [333, 103] on link "Product Catalog" at bounding box center [321, 98] width 76 height 19
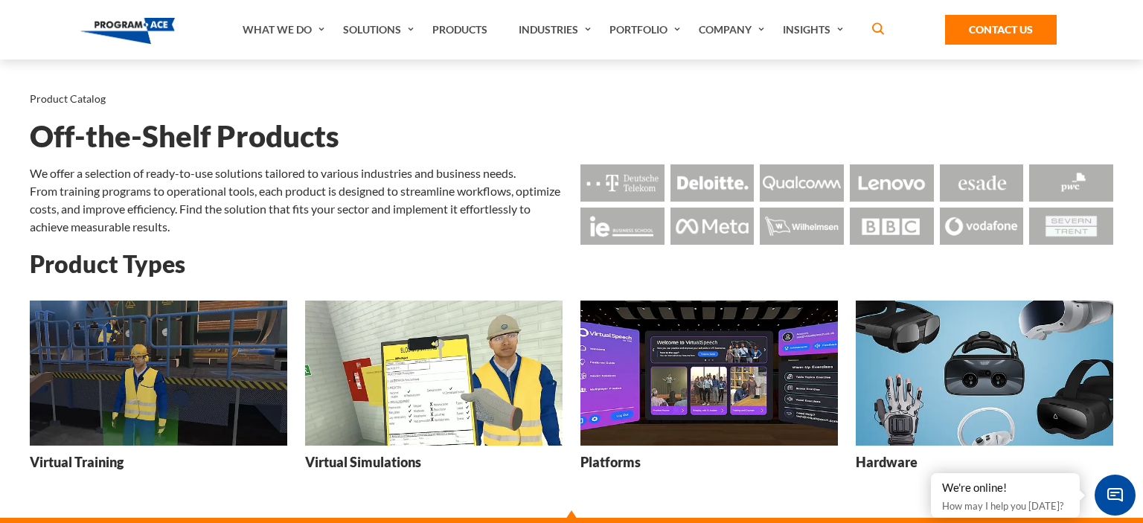
click at [114, 464] on h3 "Virtual Training" at bounding box center [77, 462] width 94 height 19
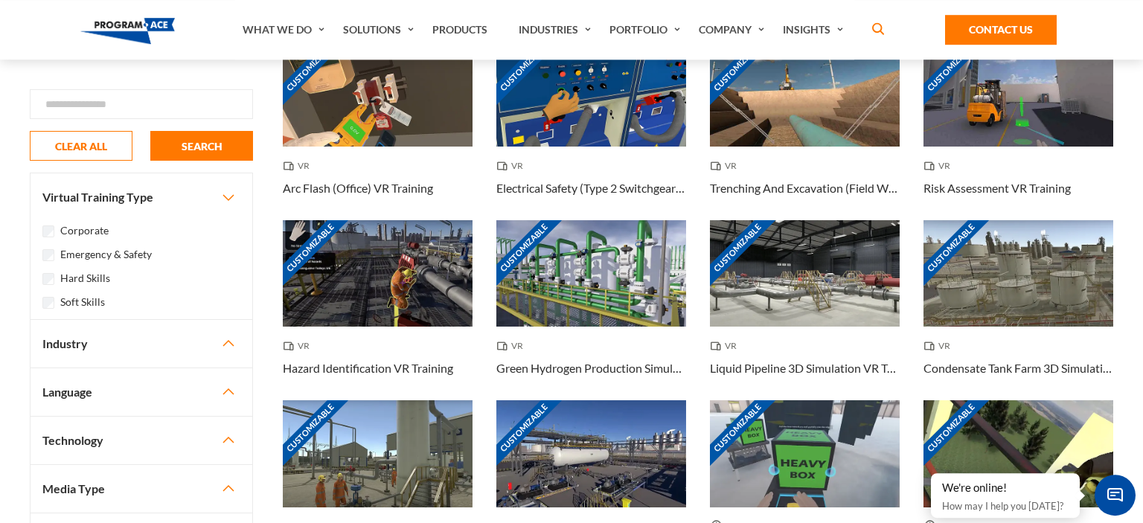
scroll to position [157, 0]
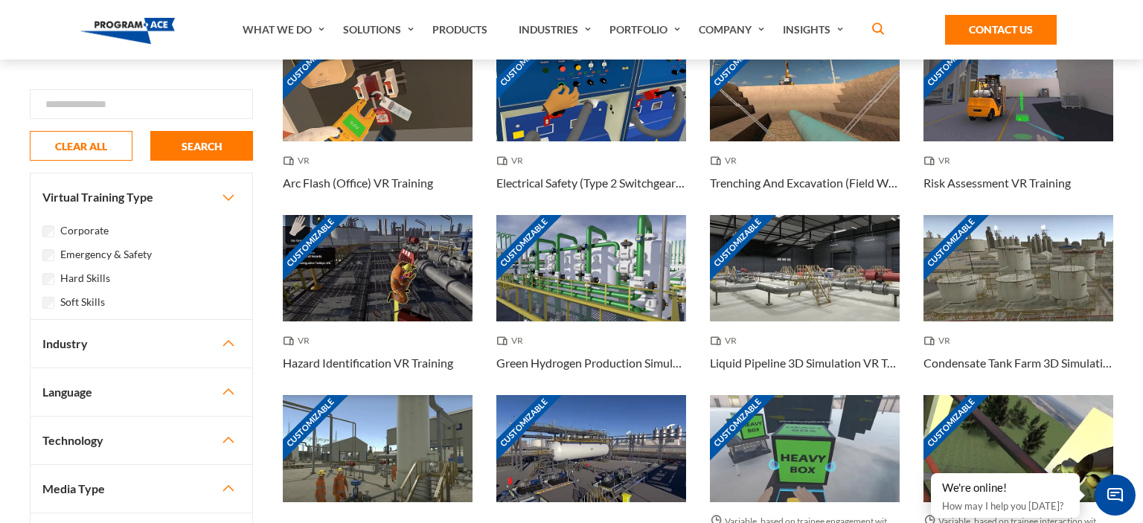
click at [103, 342] on button "Industry" at bounding box center [142, 344] width 222 height 48
